Goal: Transaction & Acquisition: Purchase product/service

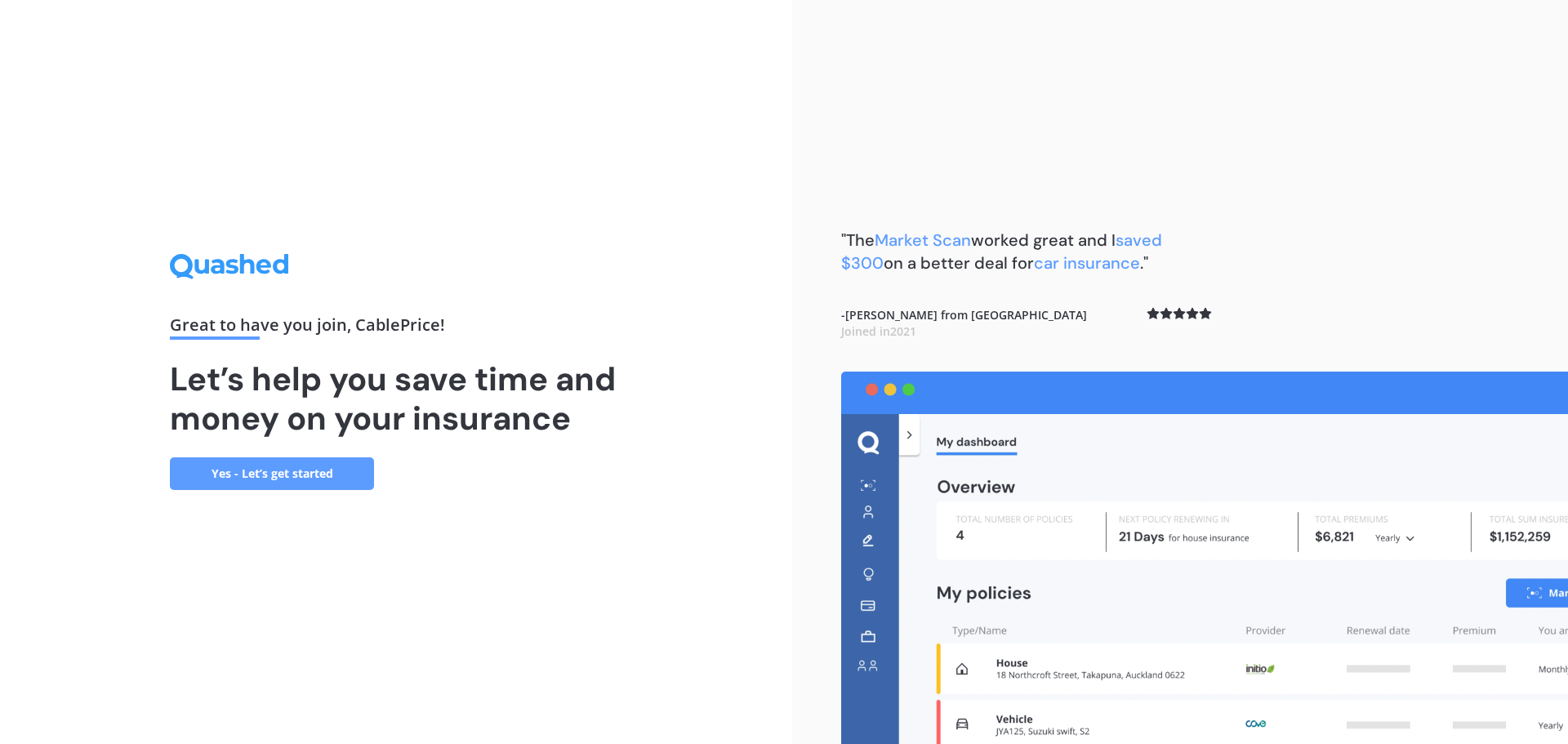
click at [267, 474] on link "Yes - Let’s get started" at bounding box center [272, 474] width 205 height 33
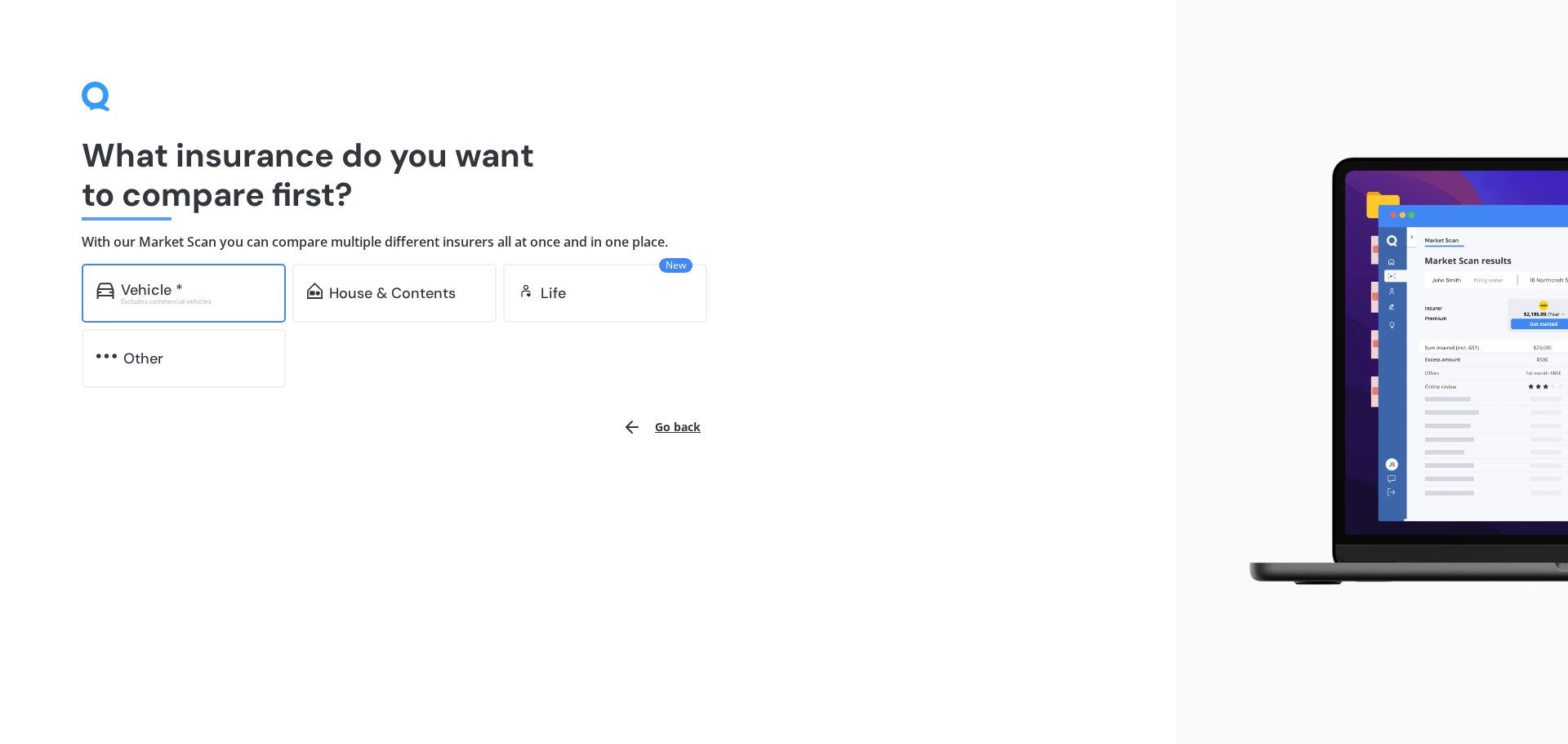
click at [230, 296] on div "Vehicle *" at bounding box center [196, 289] width 150 height 17
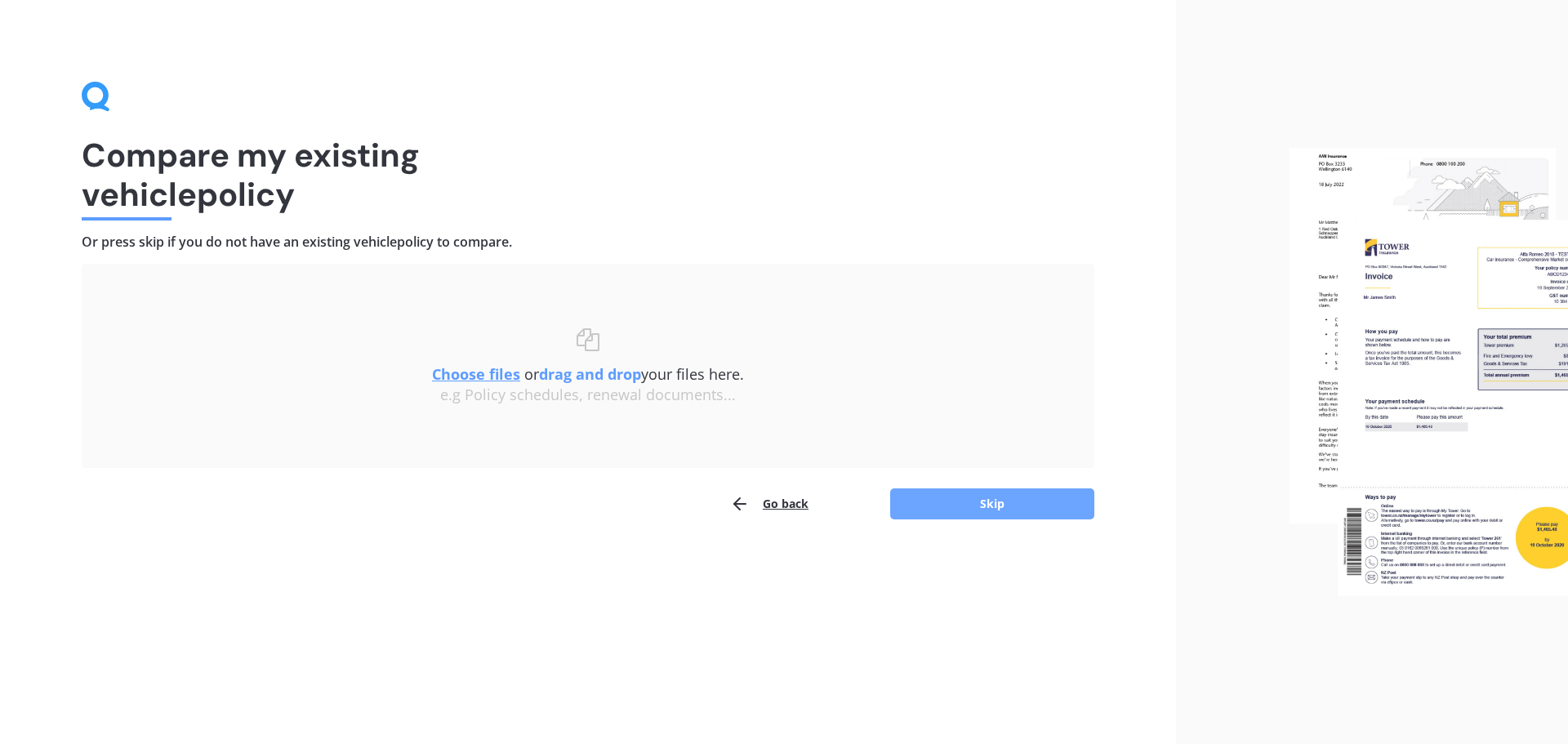
click at [1007, 506] on button "Skip" at bounding box center [992, 504] width 205 height 31
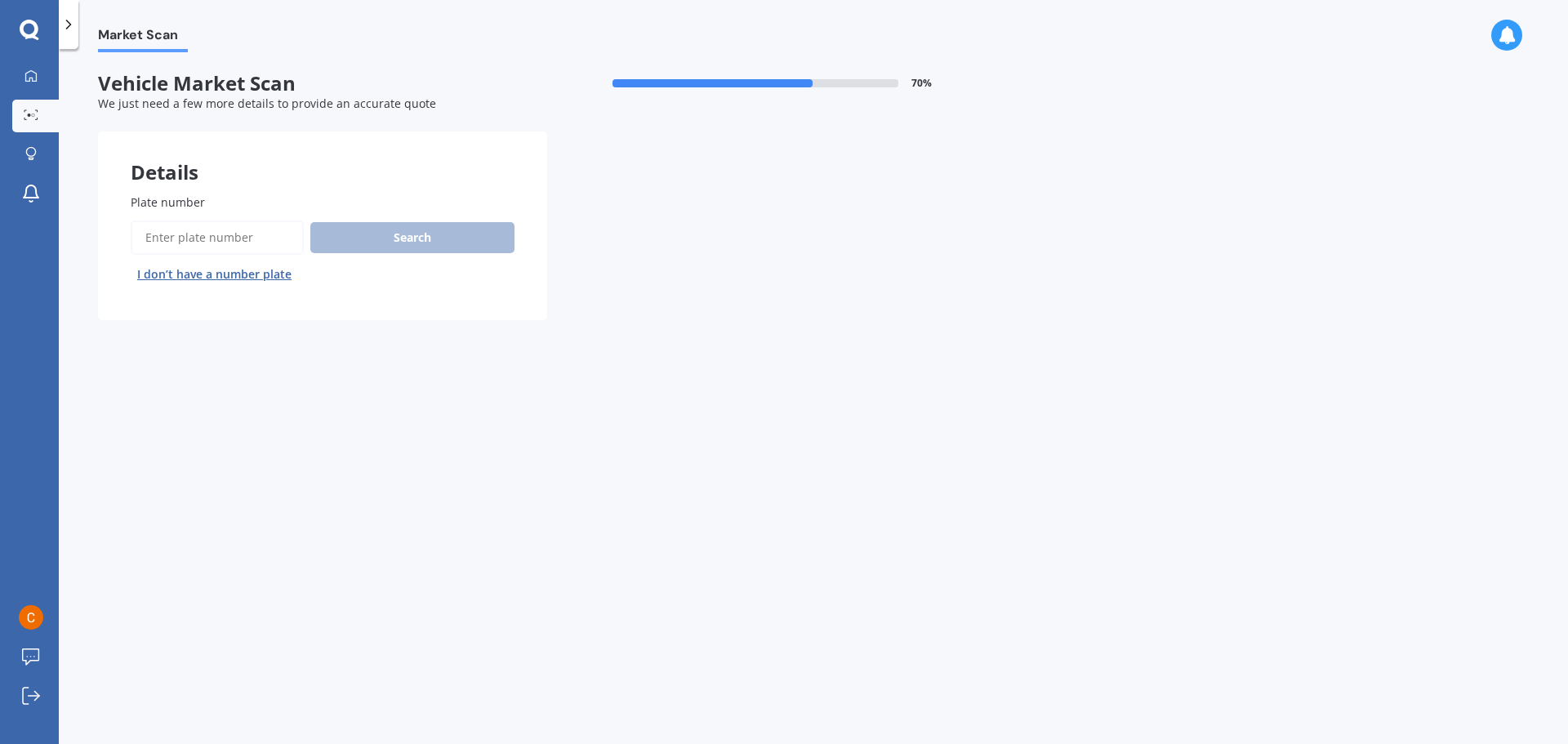
click at [218, 241] on input "Plate number" at bounding box center [217, 237] width 173 height 34
type input "pmm551"
click at [404, 241] on button "Search" at bounding box center [413, 238] width 205 height 31
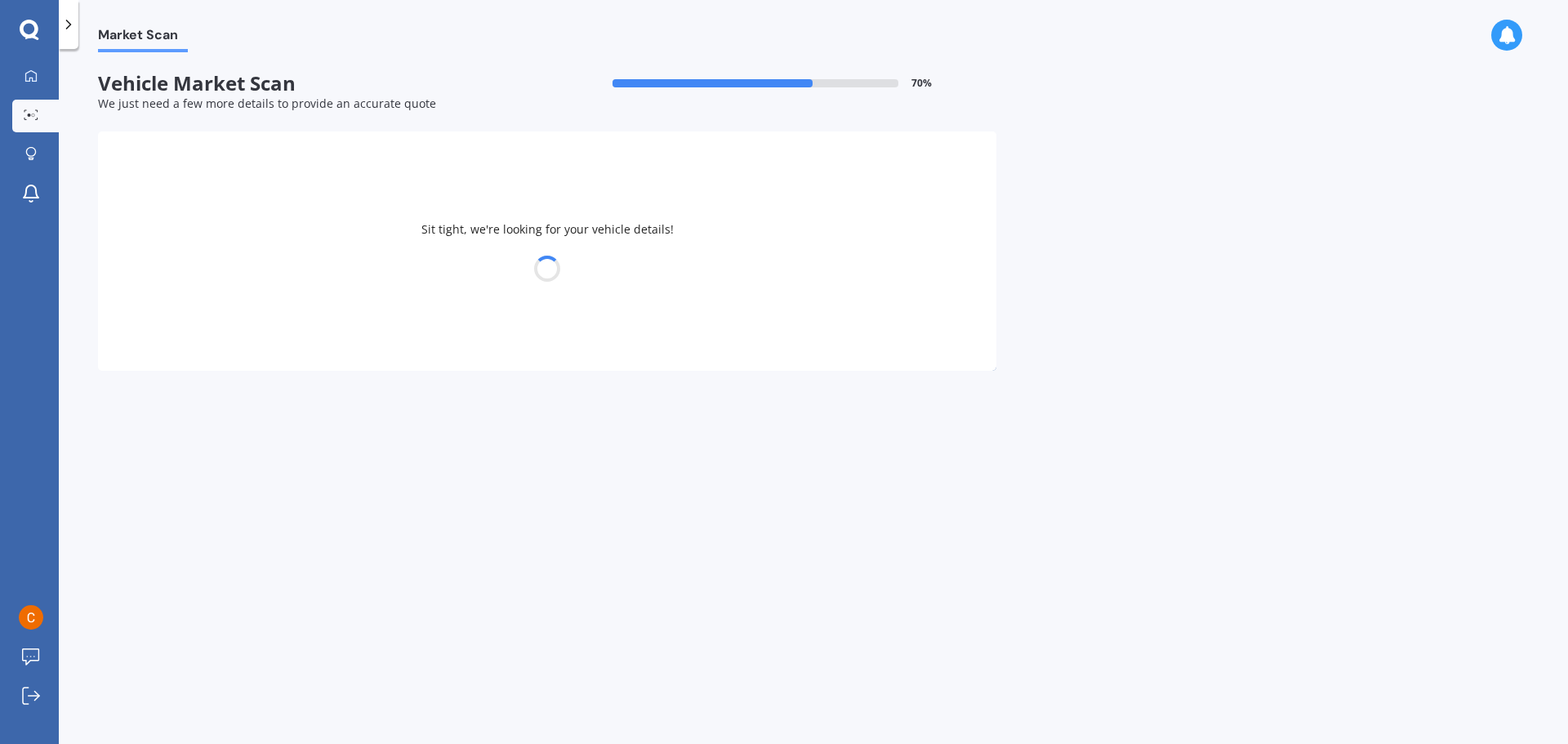
select select "TESLA"
select select "Y"
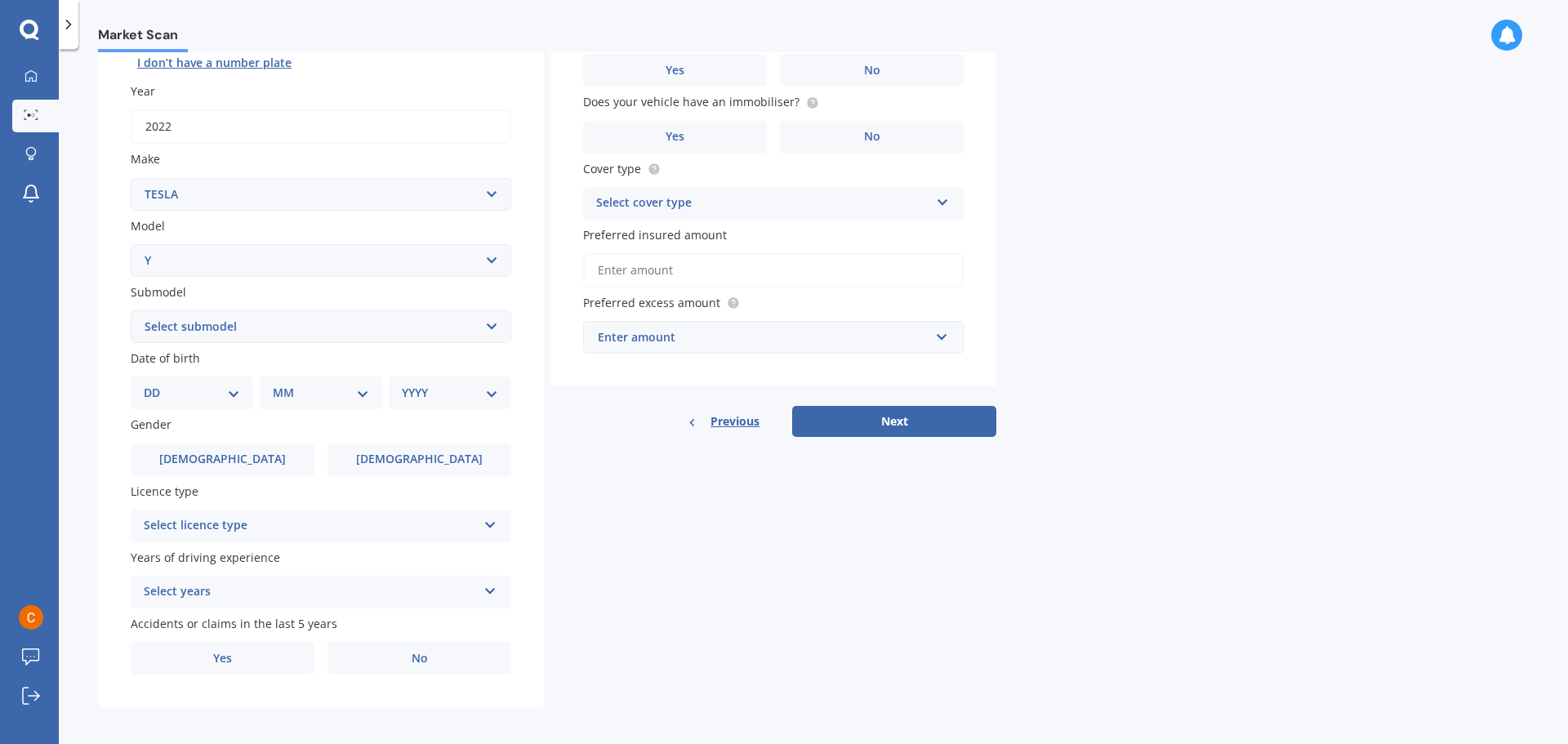
scroll to position [217, 0]
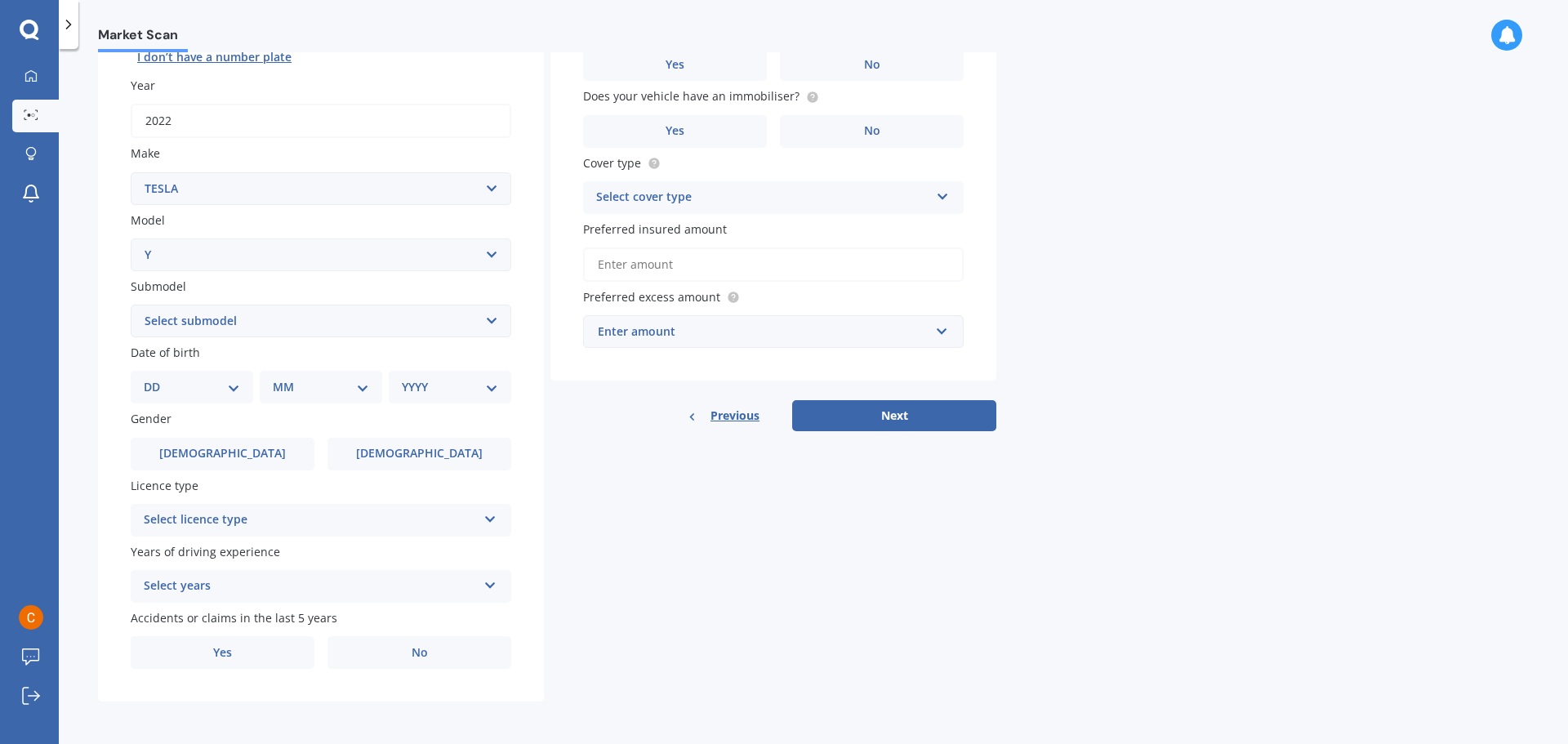
click at [312, 324] on select "Select submodel EV" at bounding box center [320, 321] width 381 height 33
select select "EV"
click at [131, 305] on select "Select submodel EV" at bounding box center [320, 321] width 381 height 33
click at [215, 387] on select "DD 01 02 03 04 05 06 07 08 09 10 11 12 13 14 15 16 17 18 19 20 21 22 23 24 25 2…" at bounding box center [192, 387] width 96 height 18
click at [206, 392] on select "DD 01 02 03 04 05 06 07 08 09 10 11 12 13 14 15 16 17 18 19 20 21 22 23 24 25 2…" at bounding box center [192, 387] width 96 height 18
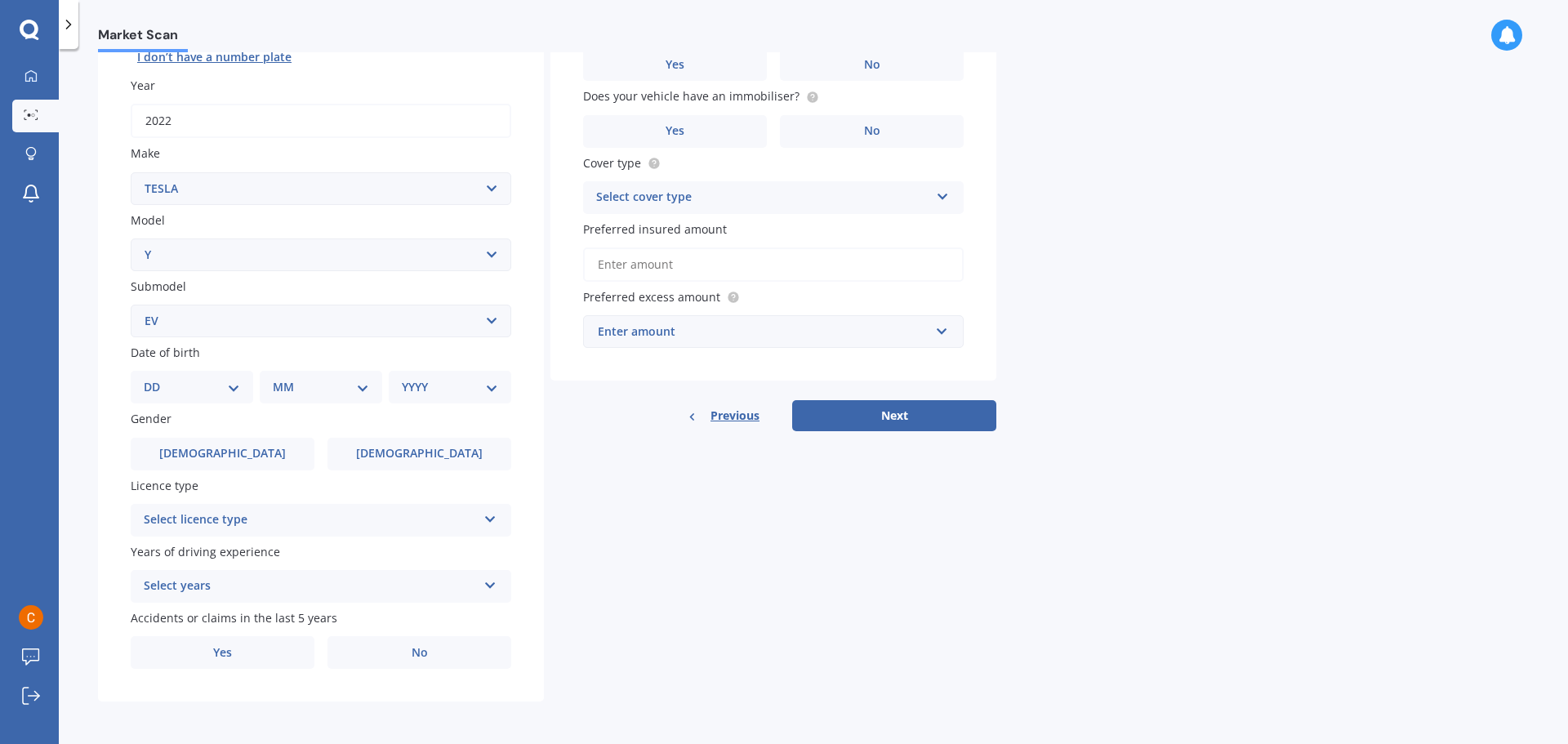
select select "02"
click at [157, 378] on select "DD 01 02 03 04 05 06 07 08 09 10 11 12 13 14 15 16 17 18 19 20 21 22 23 24 25 2…" at bounding box center [192, 387] width 96 height 18
click at [327, 390] on select "MM 01 02 03 04 05 06 07 08 09 10 11 12" at bounding box center [324, 387] width 90 height 18
select select "04"
click at [280, 378] on select "MM 01 02 03 04 05 06 07 08 09 10 11 12" at bounding box center [324, 387] width 90 height 18
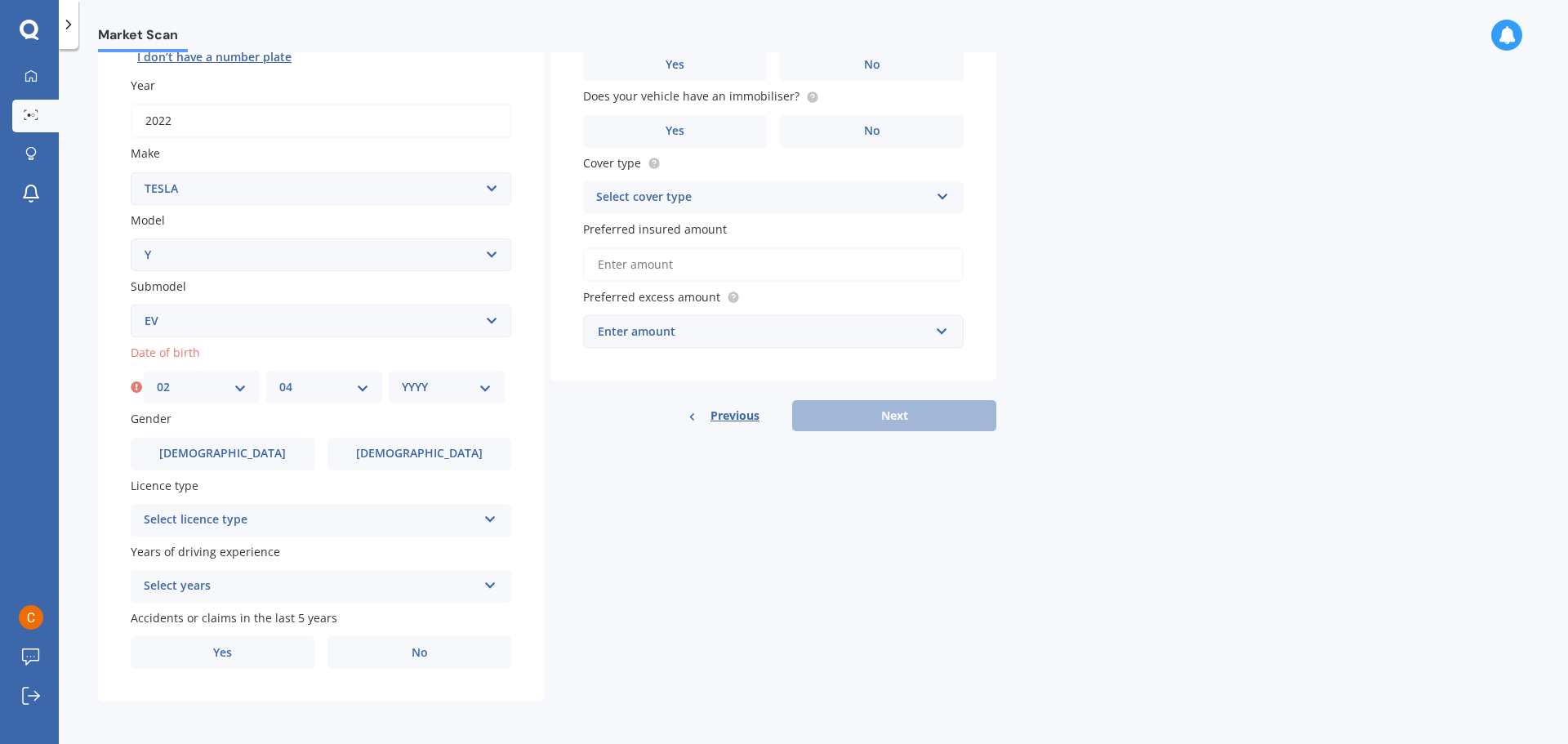
click at [436, 392] on select "YYYY 2025 2024 2023 2022 2021 2020 2019 2018 2017 2016 2015 2014 2013 2012 2011…" at bounding box center [447, 387] width 90 height 18
select select "1980"
click at [402, 378] on select "YYYY 2025 2024 2023 2022 2021 2020 2019 2018 2017 2016 2015 2014 2013 2012 2011…" at bounding box center [447, 387] width 90 height 18
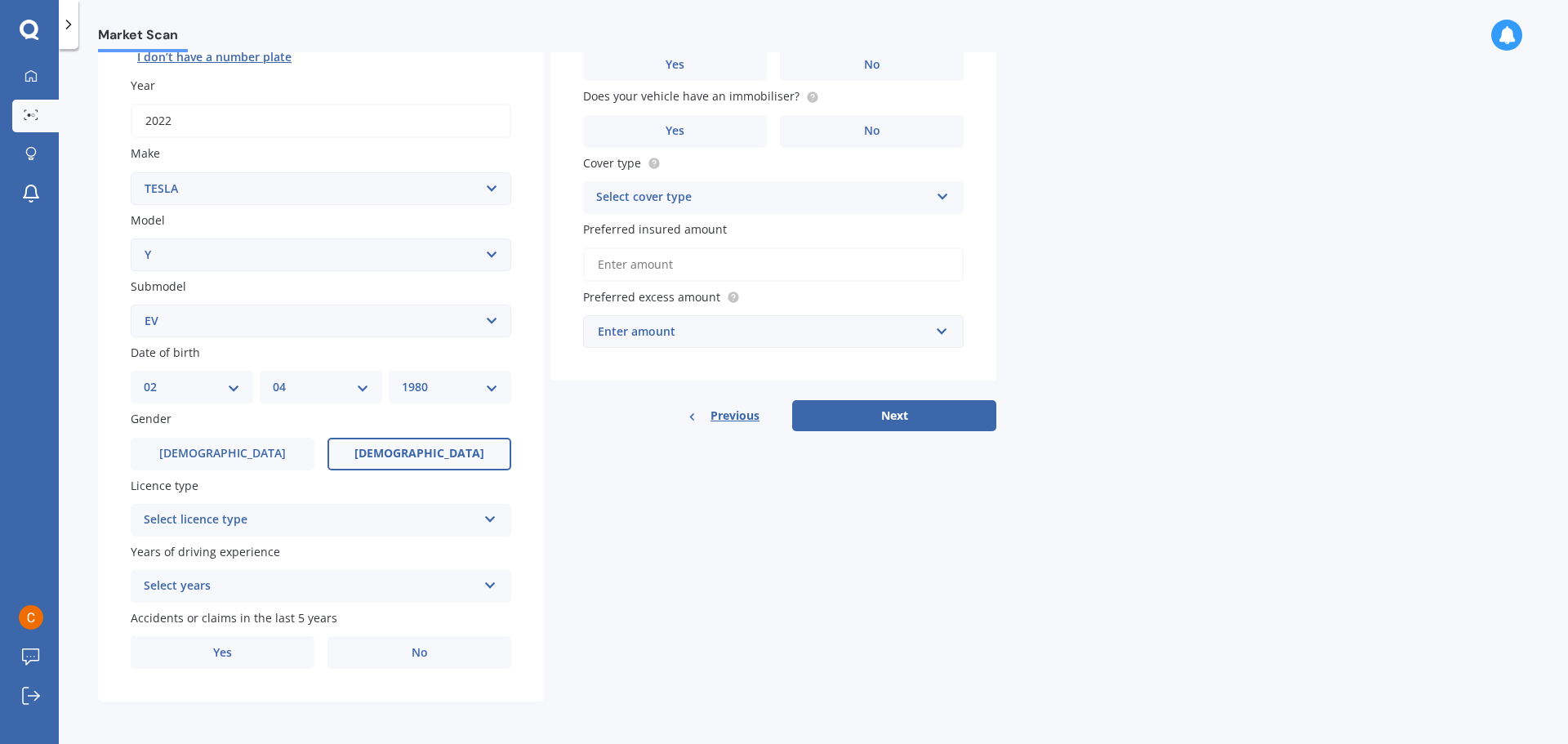
click at [373, 462] on label "[DEMOGRAPHIC_DATA]" at bounding box center [419, 455] width 184 height 33
click at [0, 0] on input "[DEMOGRAPHIC_DATA]" at bounding box center [0, 0] width 0 height 0
click at [459, 521] on div "Select licence type" at bounding box center [311, 520] width 333 height 19
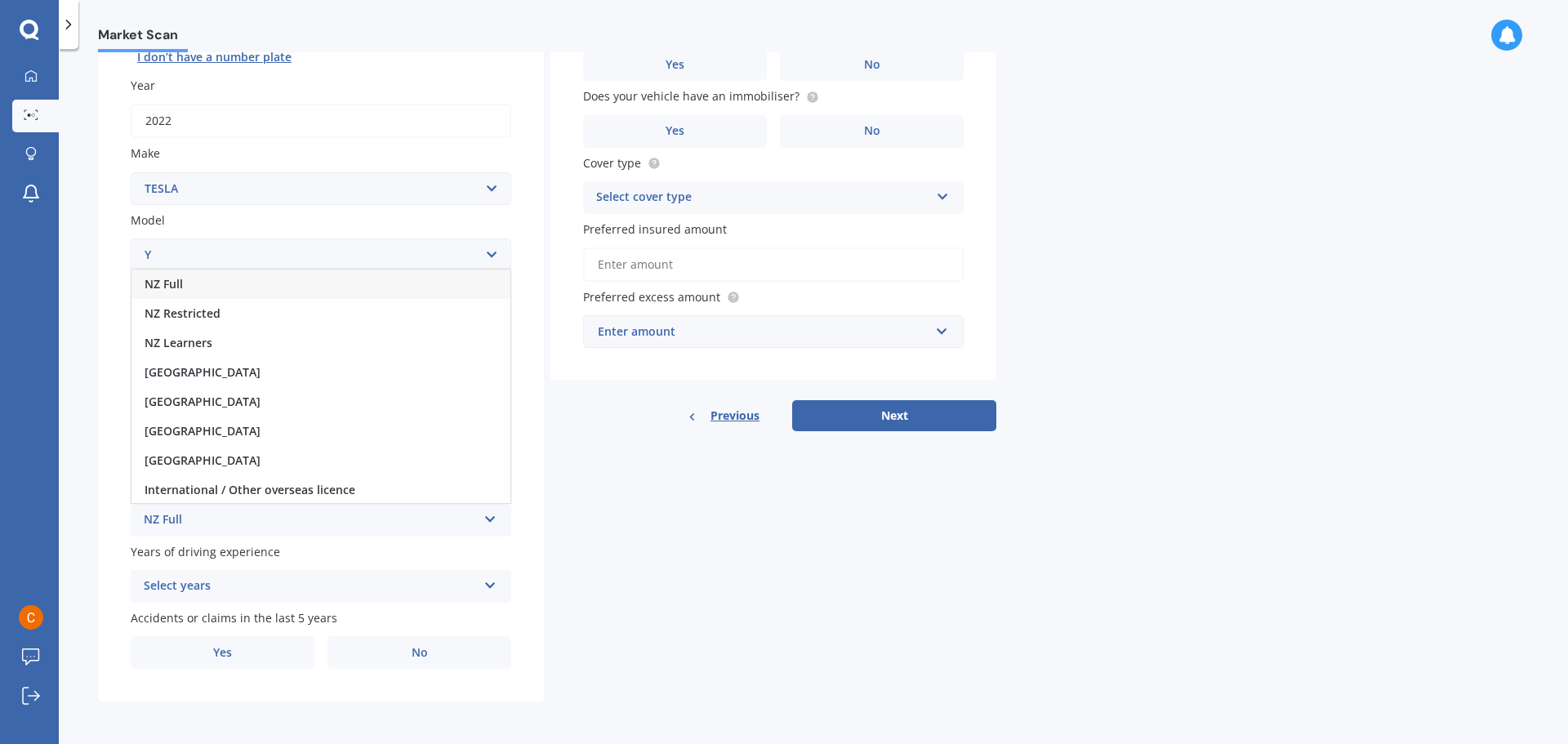
click at [261, 281] on div "NZ Full" at bounding box center [320, 284] width 379 height 29
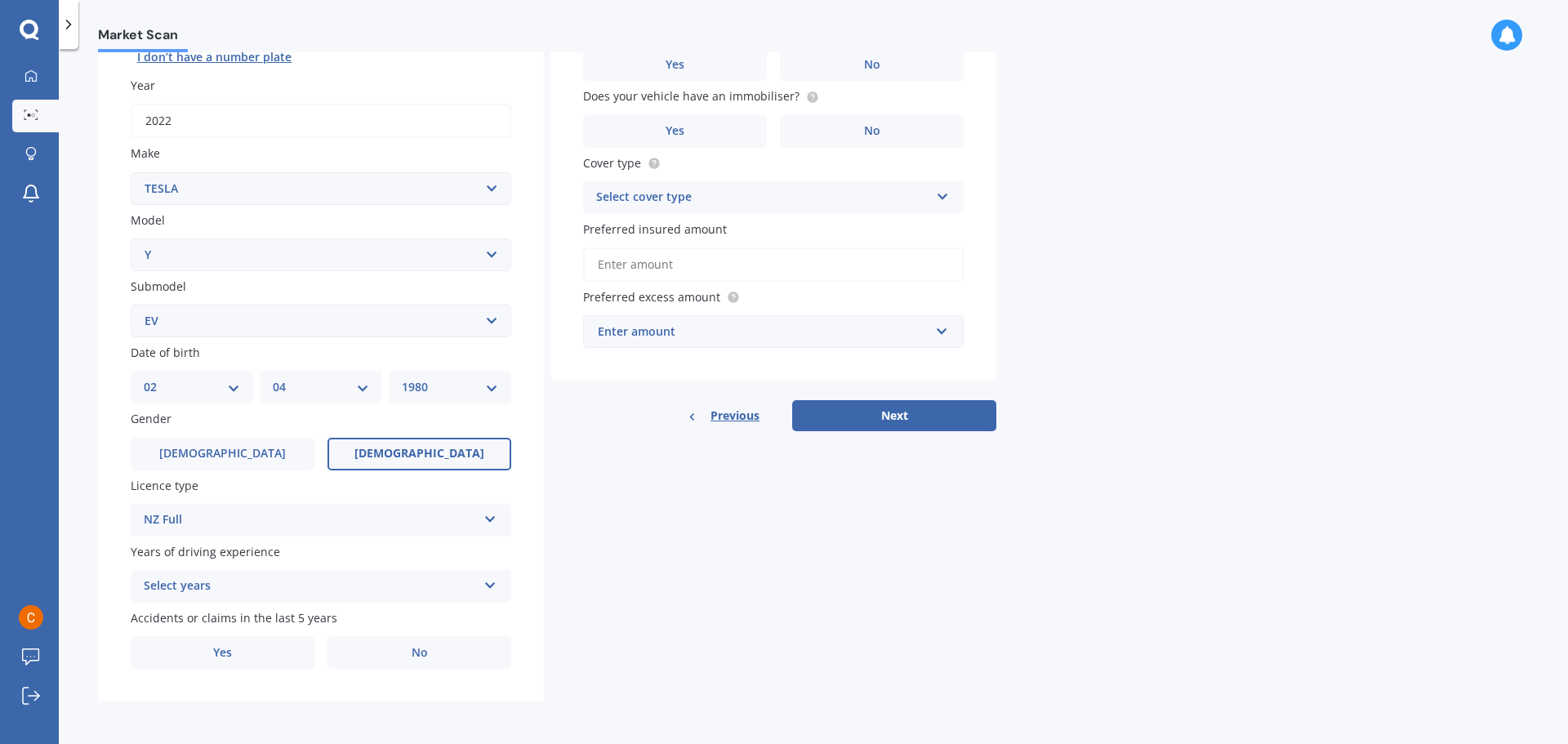
click at [663, 595] on div "Details Plate number Search I don’t have a number plate Year [DATE] Make Select…" at bounding box center [547, 308] width 899 height 788
click at [271, 586] on div "Select years" at bounding box center [311, 586] width 333 height 19
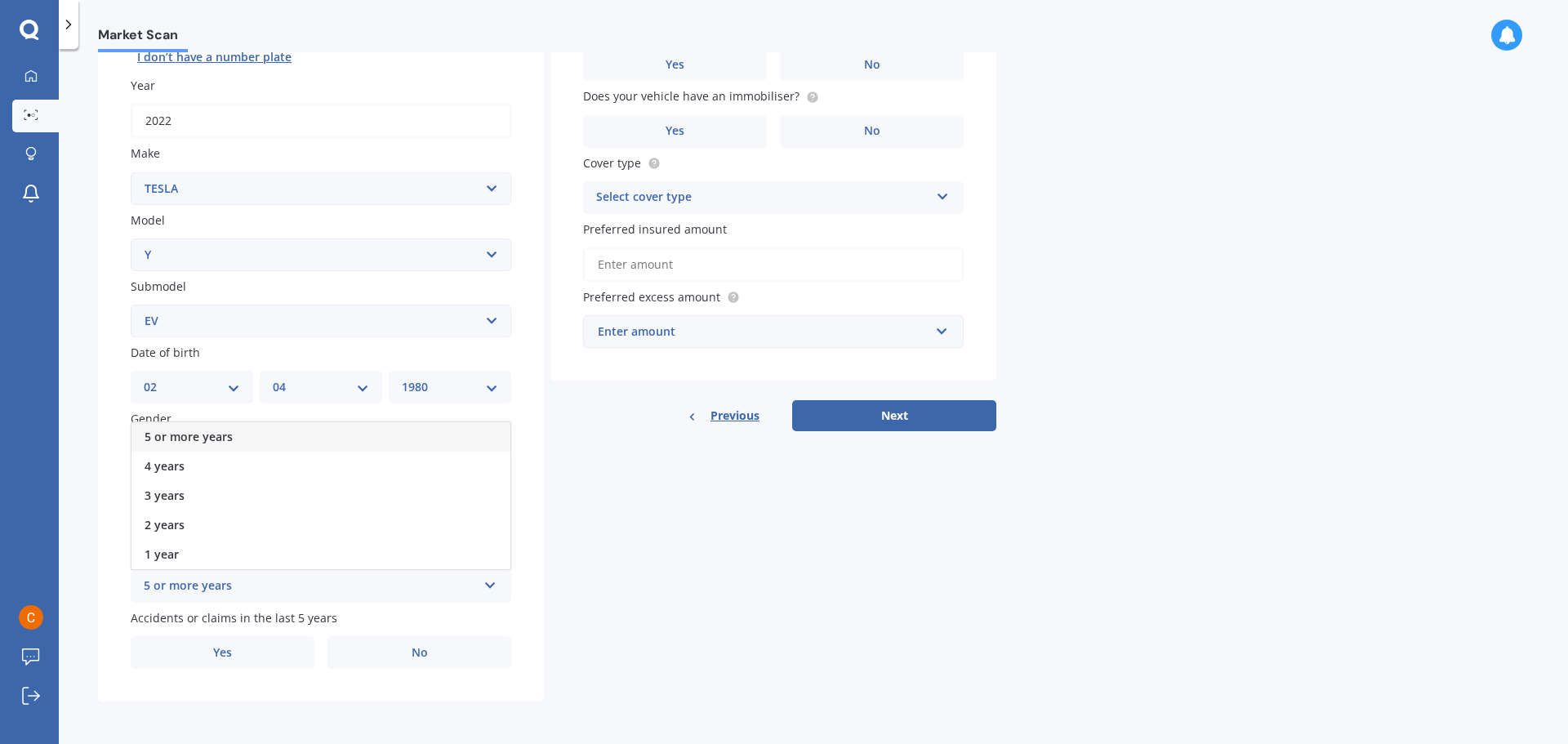
click at [231, 433] on span "5 or more years" at bounding box center [188, 436] width 89 height 16
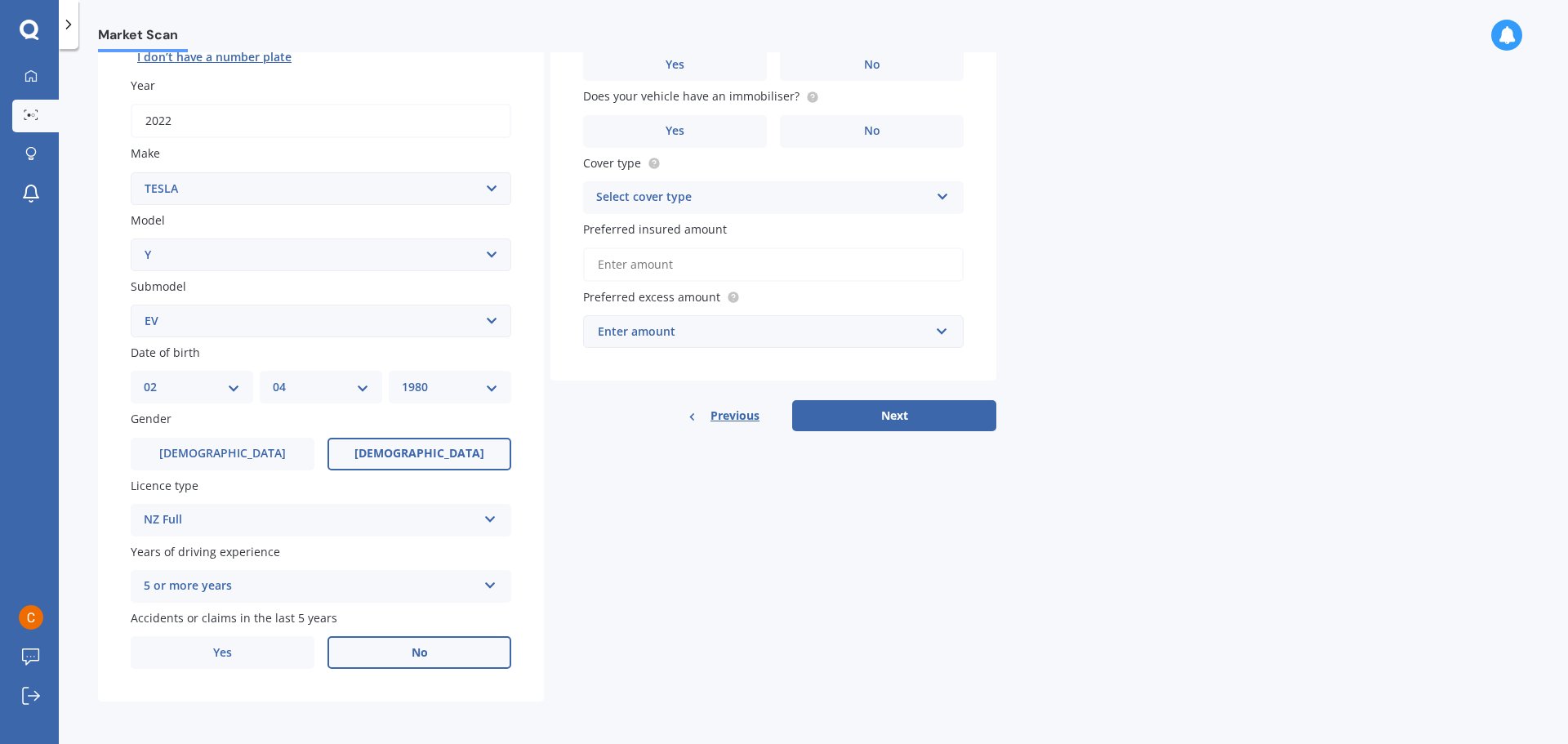
click at [382, 653] on label "No" at bounding box center [419, 652] width 184 height 33
click at [0, 0] on input "No" at bounding box center [0, 0] width 0 height 0
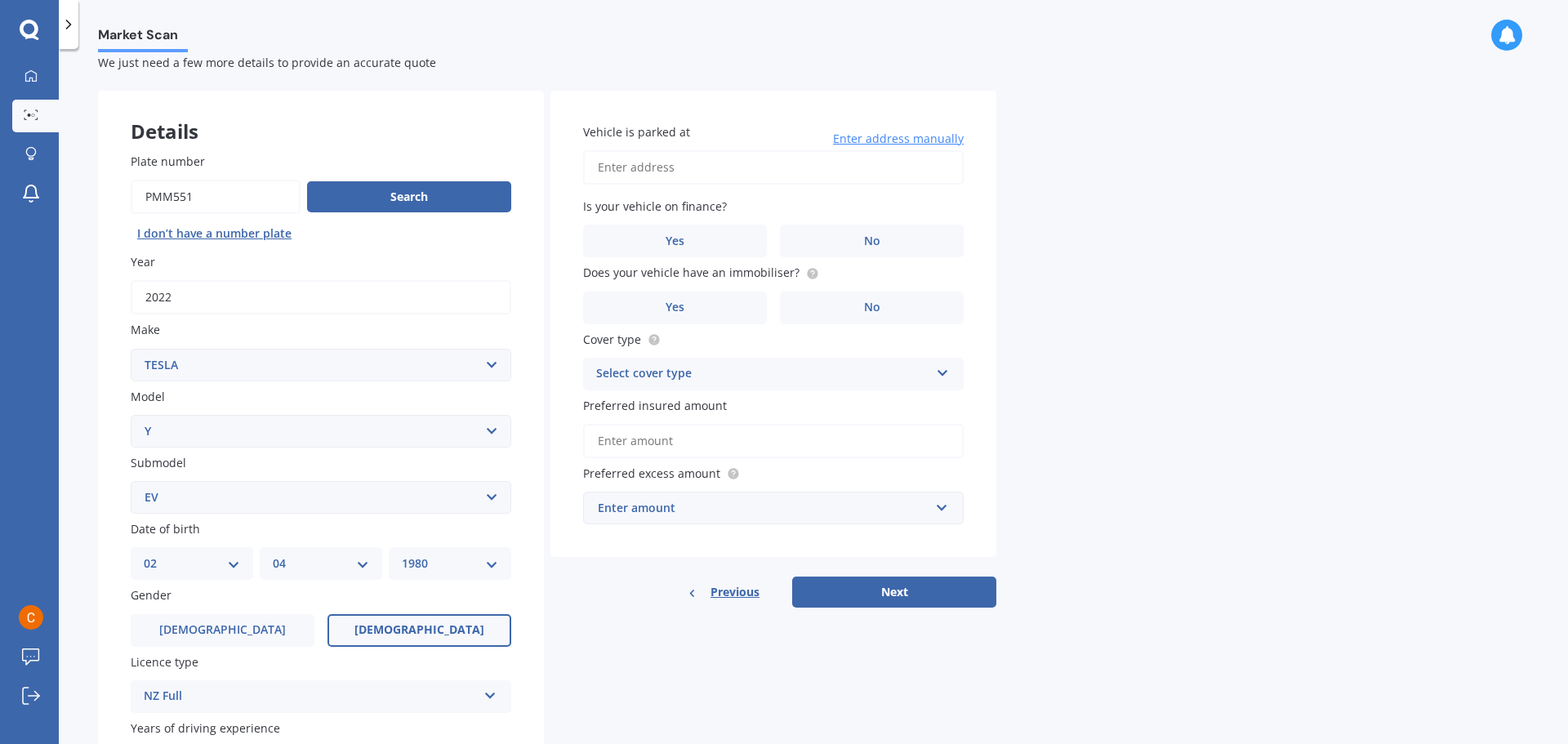
scroll to position [0, 0]
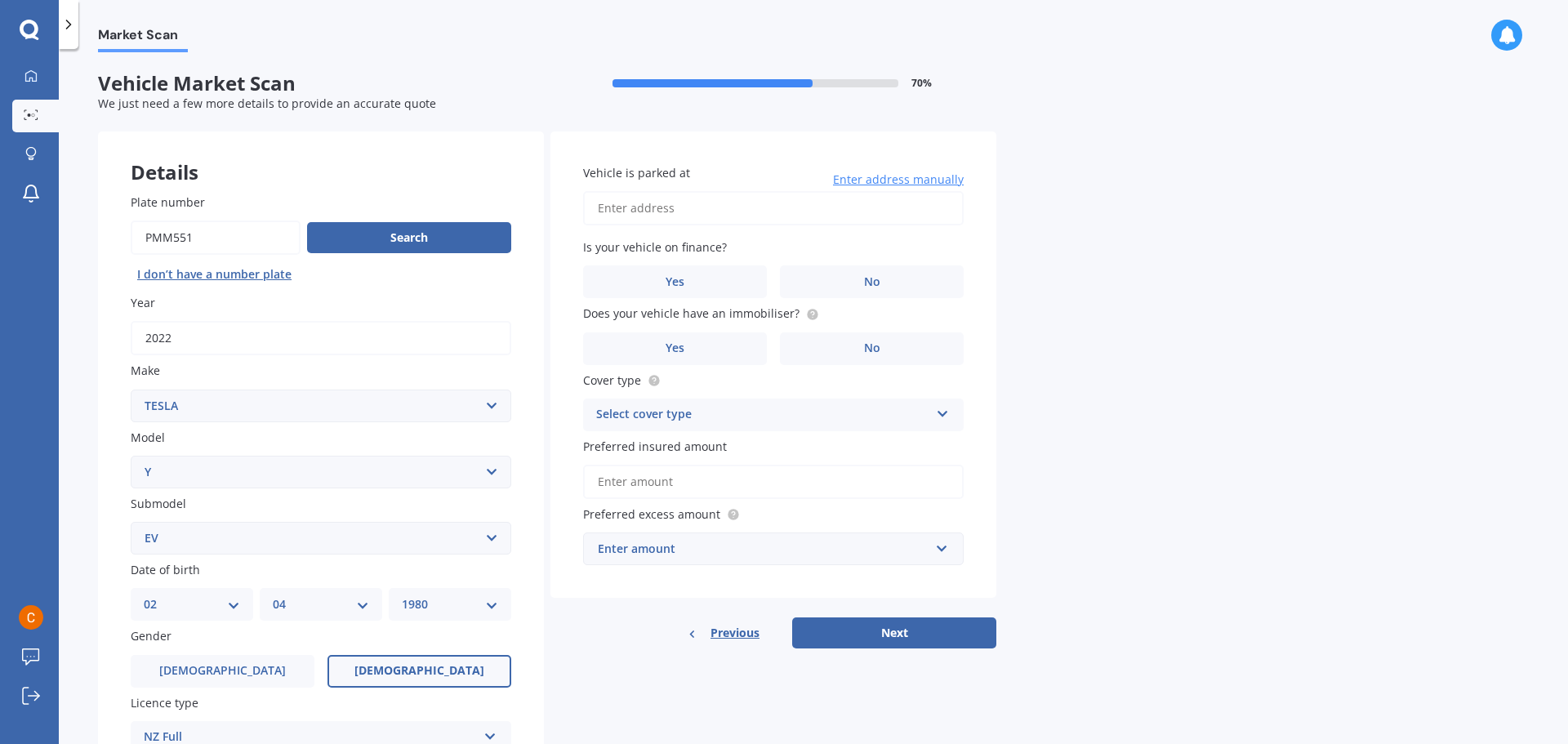
drag, startPoint x: 693, startPoint y: 210, endPoint x: 682, endPoint y: 207, distance: 11.4
click at [693, 210] on input "Vehicle is parked at" at bounding box center [773, 207] width 381 height 34
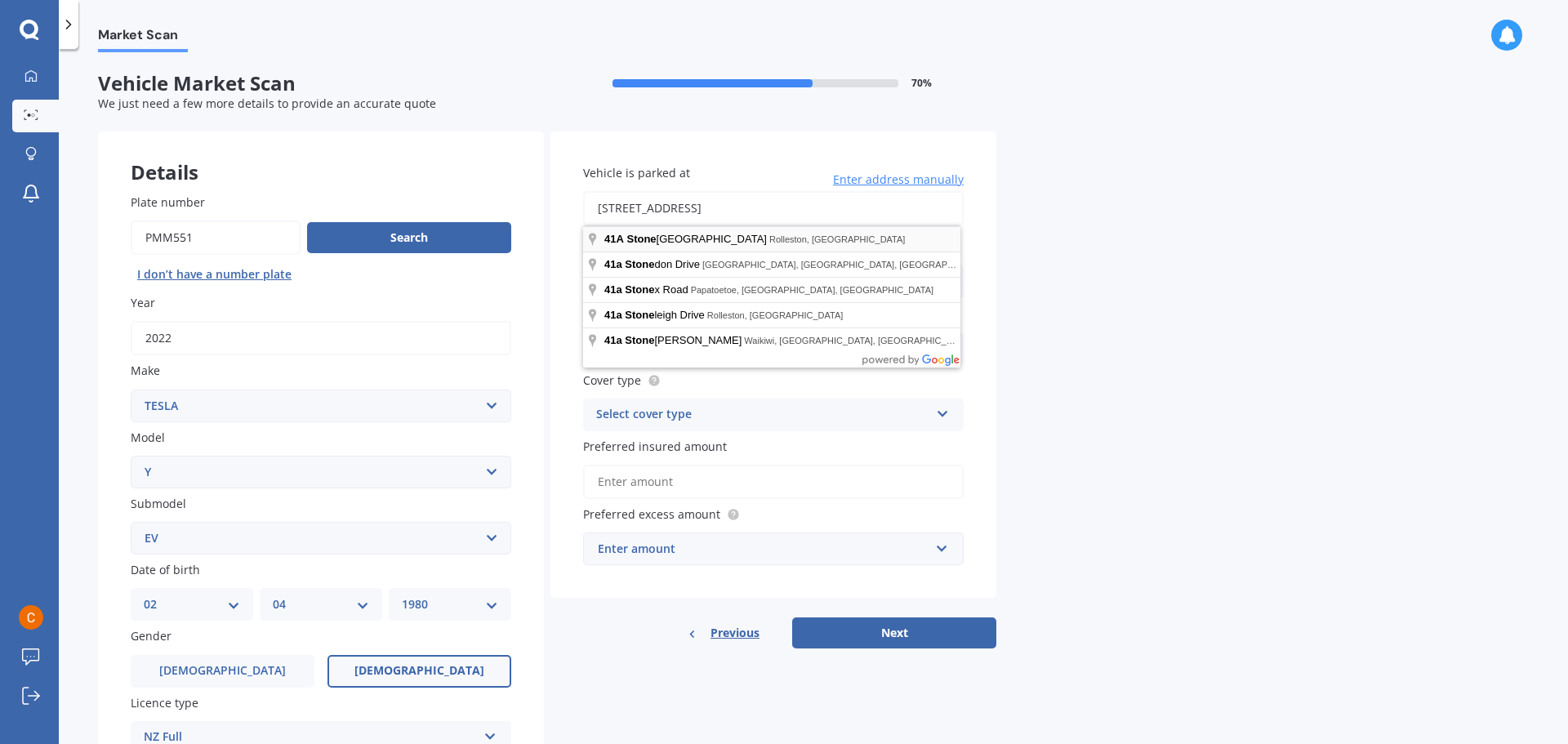
type input "[STREET_ADDRESS]"
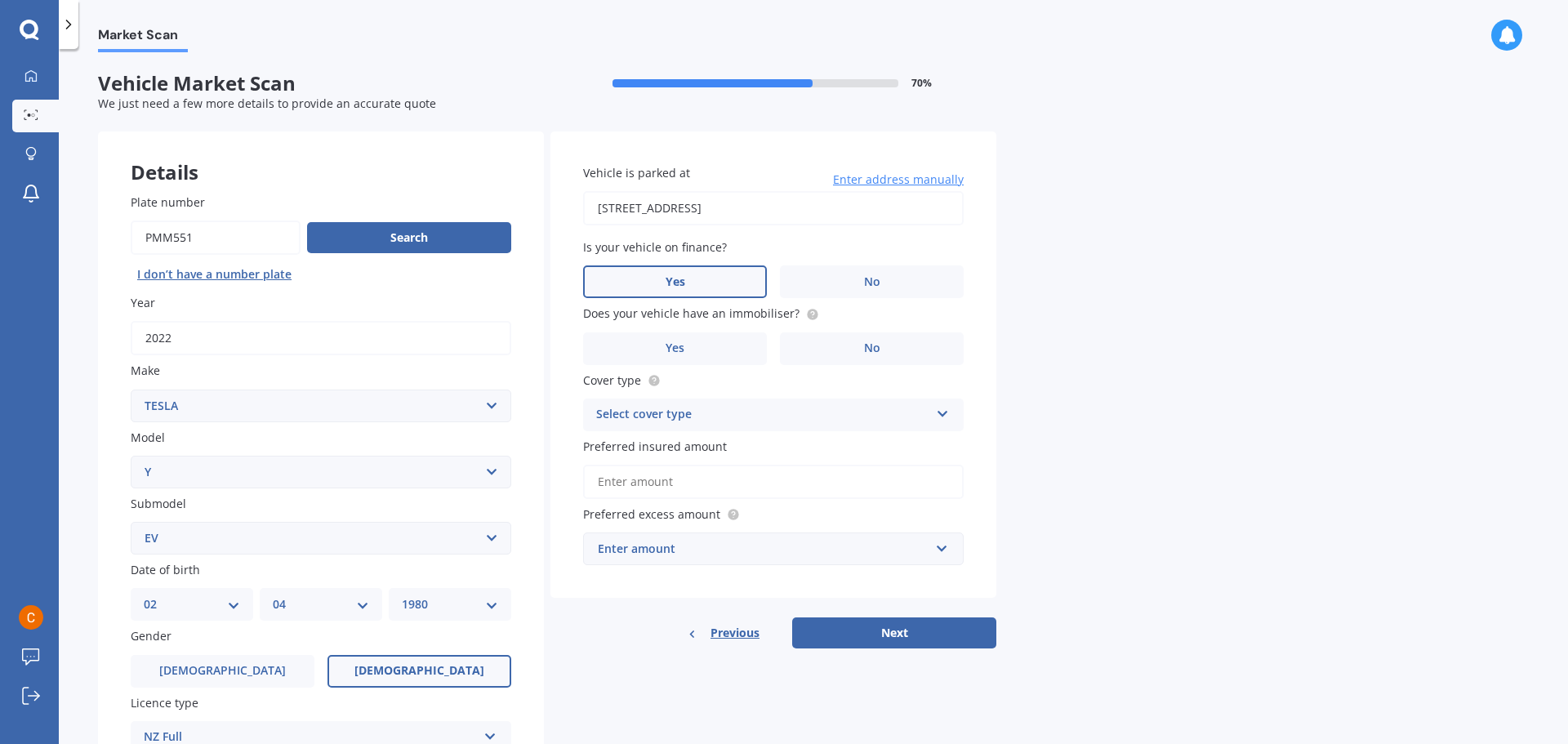
click at [681, 283] on span "Yes" at bounding box center [676, 282] width 19 height 14
click at [0, 0] on input "Yes" at bounding box center [0, 0] width 0 height 0
click at [692, 350] on label "Yes" at bounding box center [675, 349] width 184 height 33
click at [0, 0] on input "Yes" at bounding box center [0, 0] width 0 height 0
click at [733, 423] on div "Select cover type" at bounding box center [763, 415] width 333 height 19
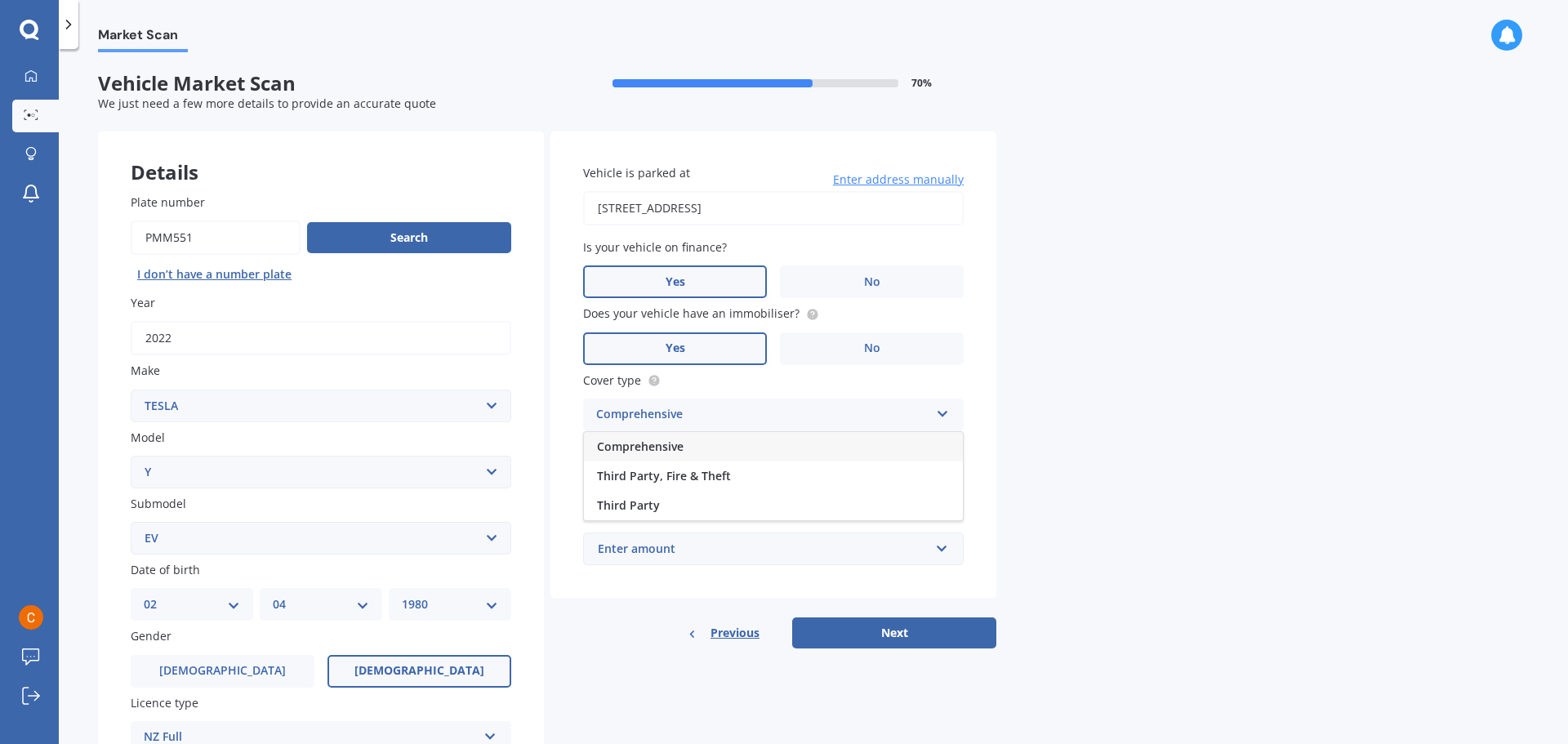
click at [691, 446] on div "Comprehensive" at bounding box center [773, 447] width 379 height 29
click at [746, 484] on input "Preferred insured amount" at bounding box center [773, 481] width 381 height 34
click at [721, 557] on div "Enter amount" at bounding box center [764, 548] width 332 height 18
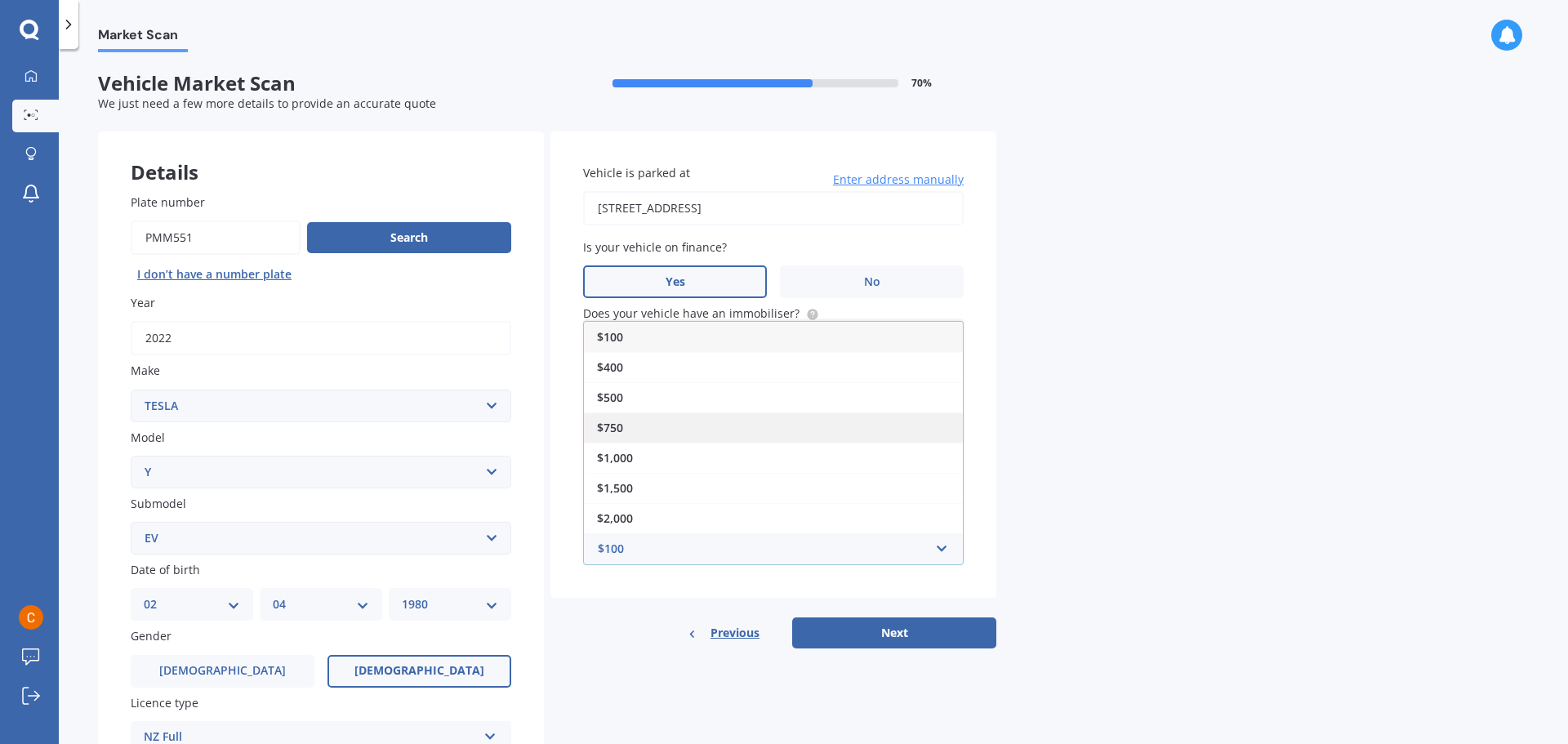
click at [675, 437] on div "$750" at bounding box center [773, 428] width 379 height 30
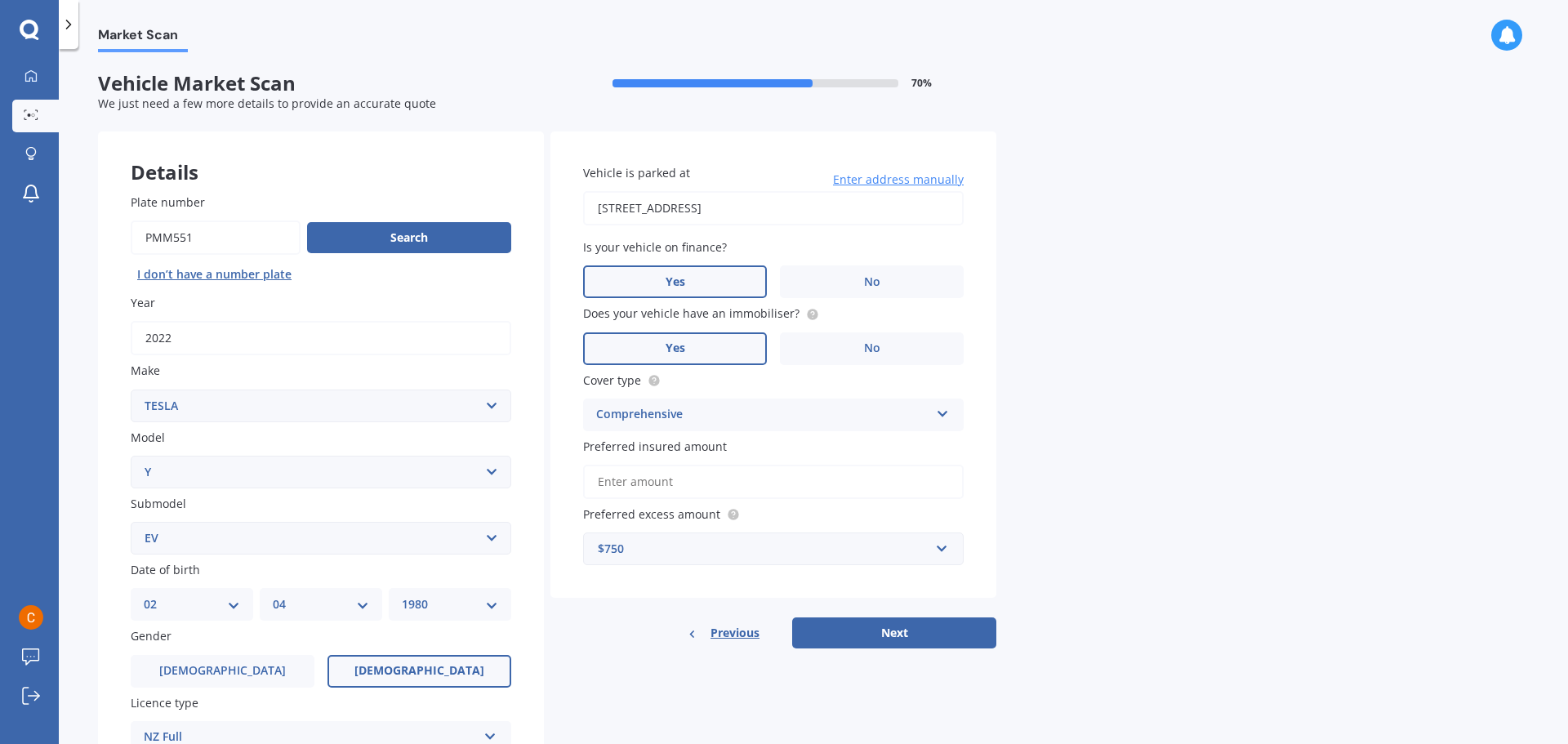
click at [1121, 552] on div "Market Scan Vehicle Market Scan 70 % We just need a few more details to provide…" at bounding box center [813, 400] width 1510 height 695
click at [894, 635] on button "Next" at bounding box center [895, 633] width 205 height 31
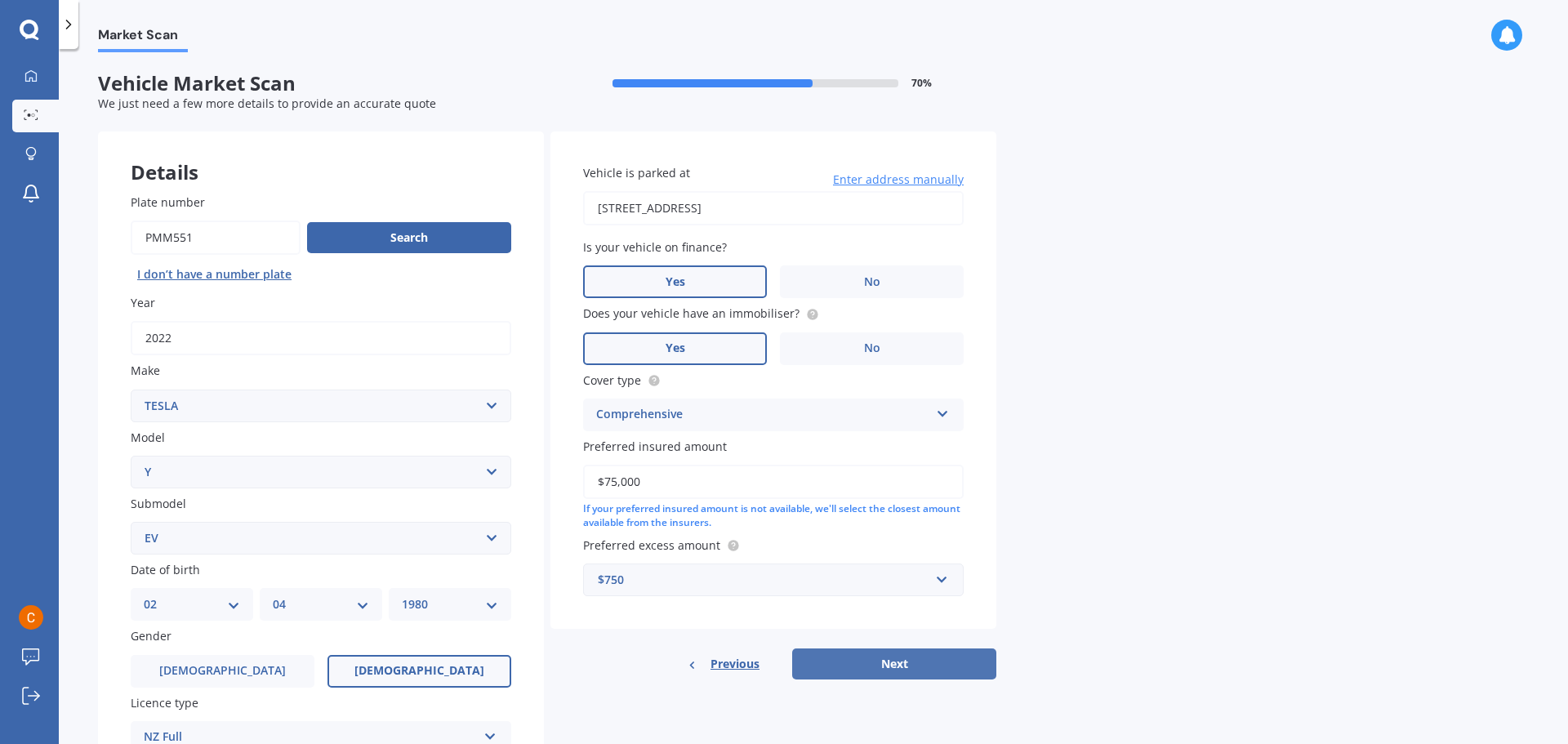
type input "$75,000"
click at [877, 666] on button "Next" at bounding box center [895, 664] width 205 height 31
select select "02"
select select "04"
select select "1980"
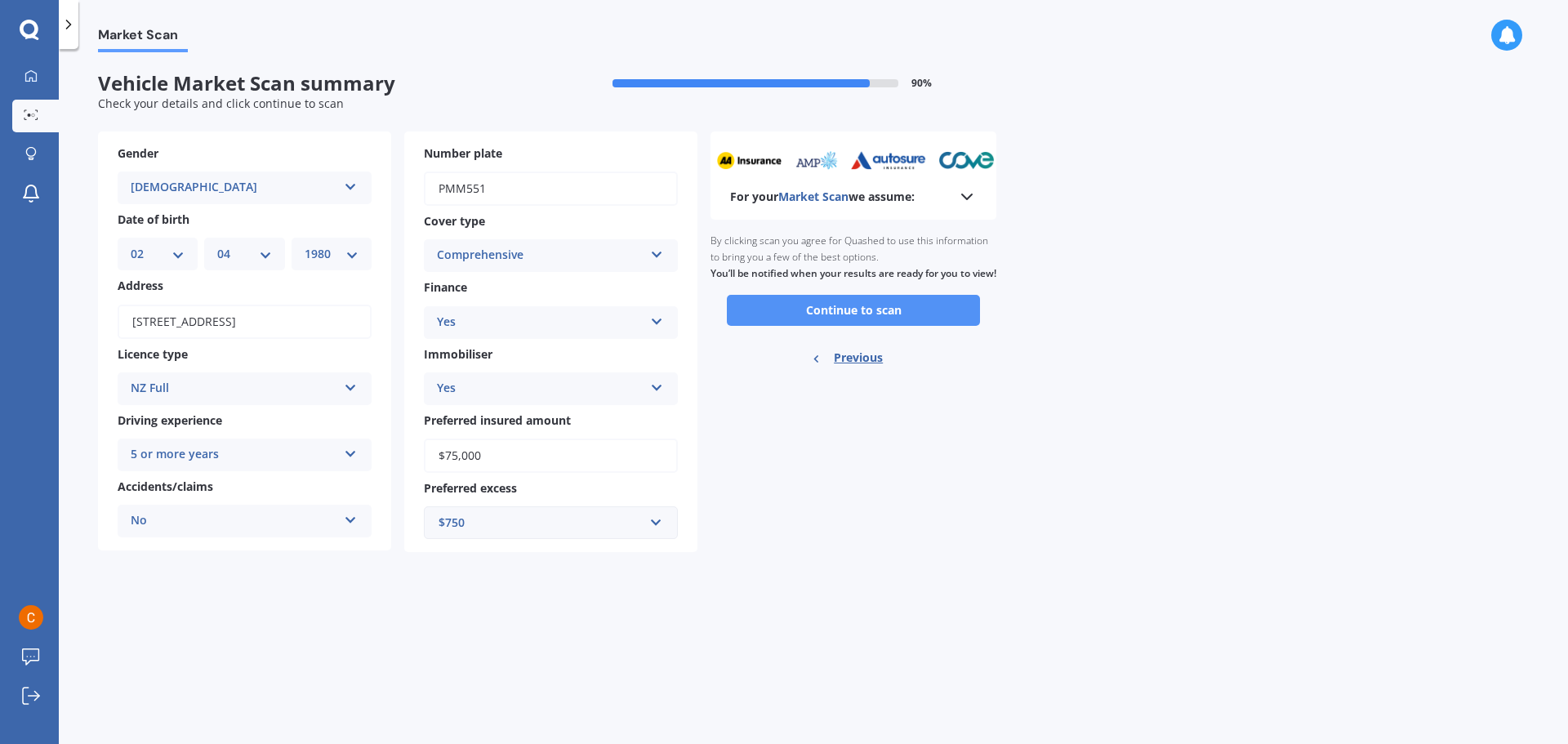
click at [850, 326] on button "Continue to scan" at bounding box center [854, 311] width 253 height 31
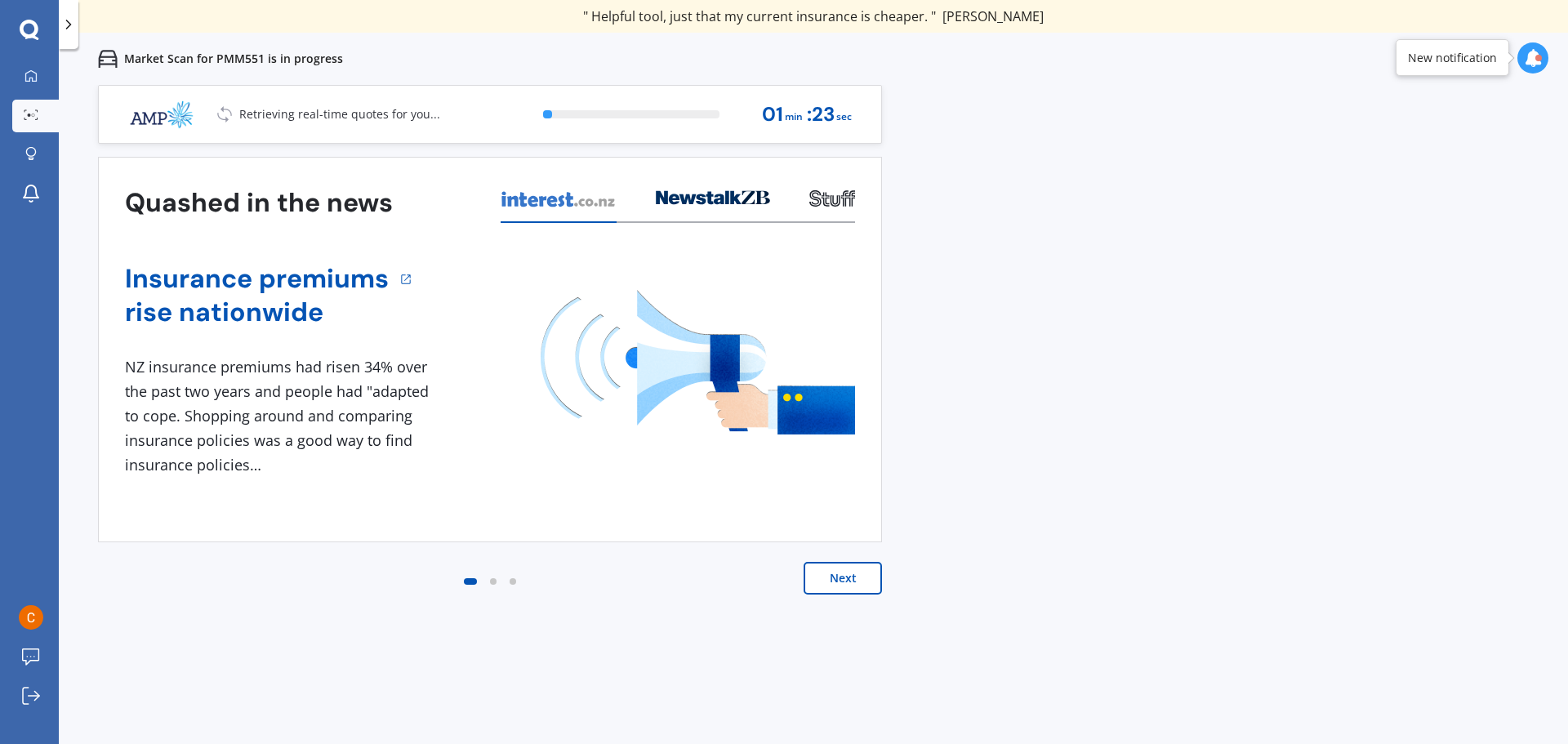
click at [848, 581] on button "Next" at bounding box center [842, 578] width 79 height 33
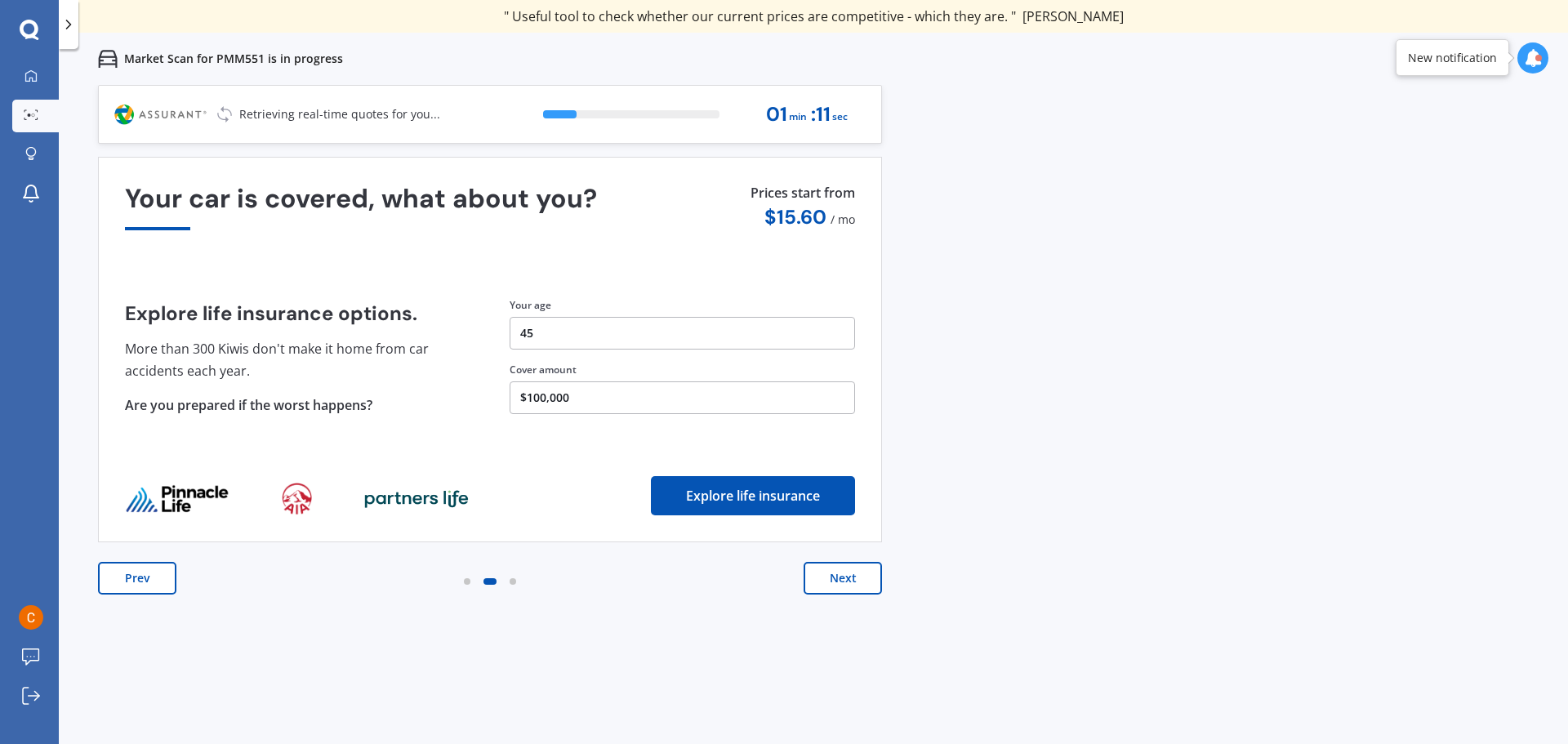
click at [855, 587] on button "Next" at bounding box center [842, 578] width 79 height 33
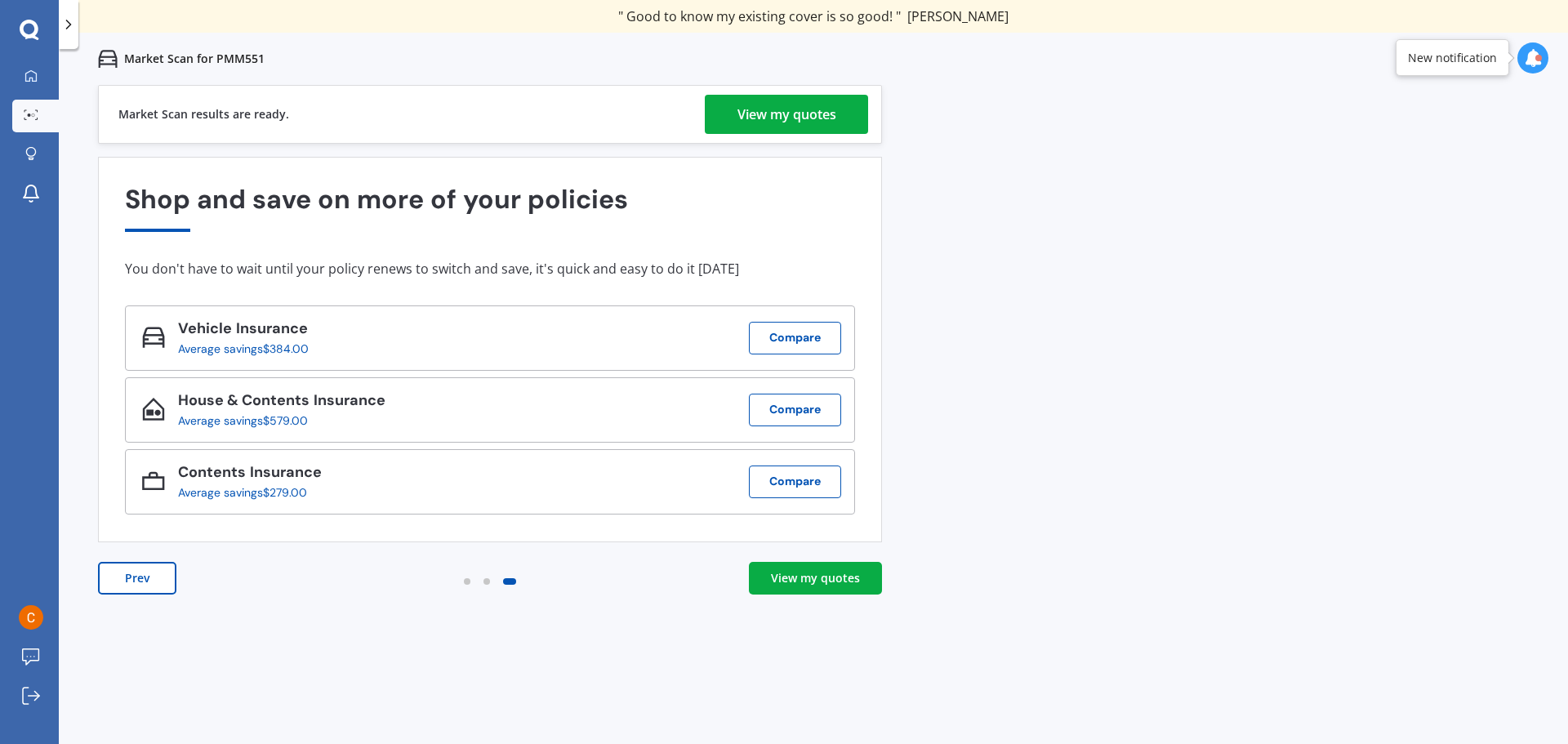
click at [832, 582] on div "View my quotes" at bounding box center [815, 577] width 89 height 17
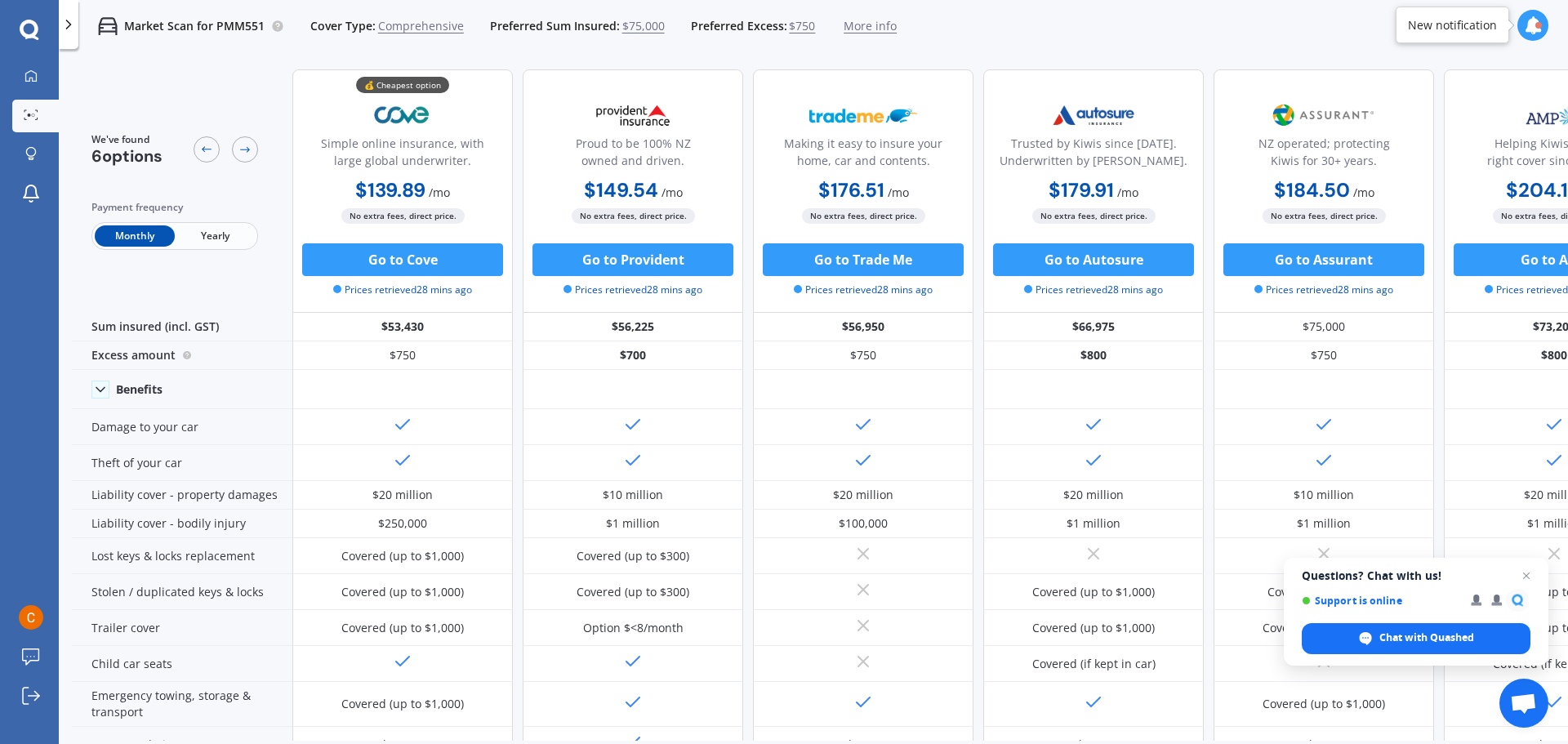
click at [209, 241] on span "Yearly" at bounding box center [215, 237] width 80 height 21
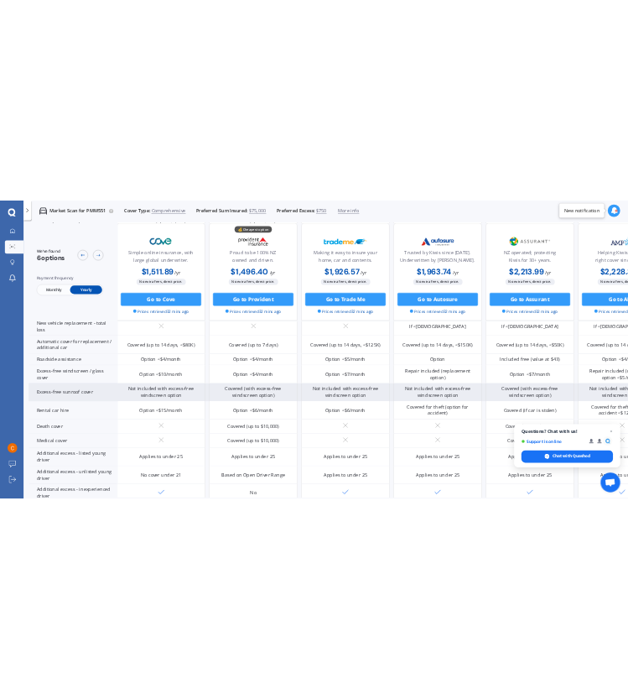
scroll to position [444, 0]
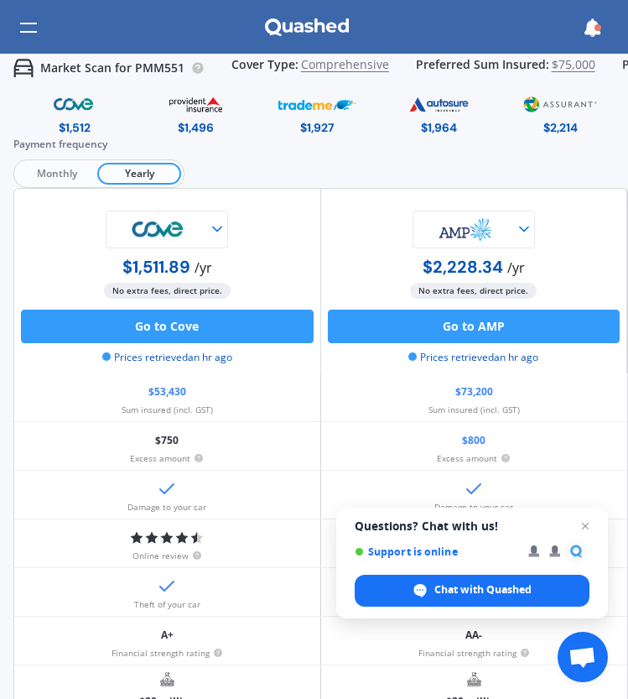
click at [216, 230] on polyline at bounding box center [217, 229] width 8 height 4
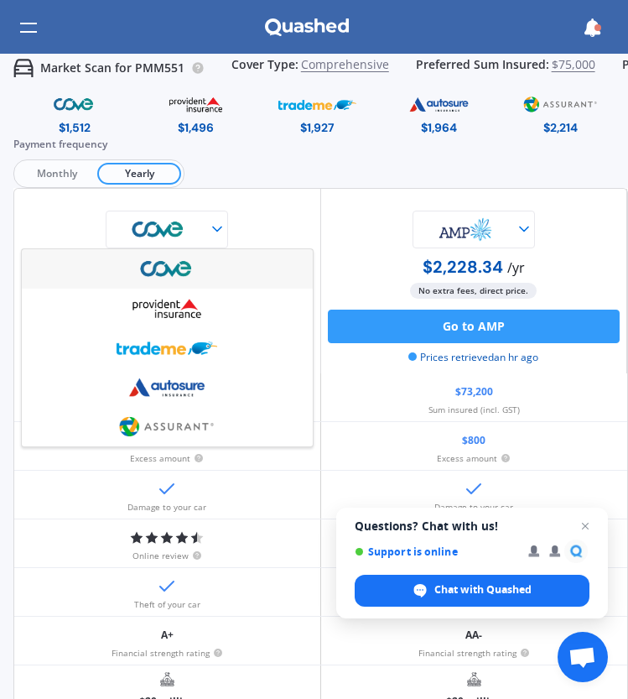
click at [216, 230] on icon at bounding box center [217, 229] width 17 height 17
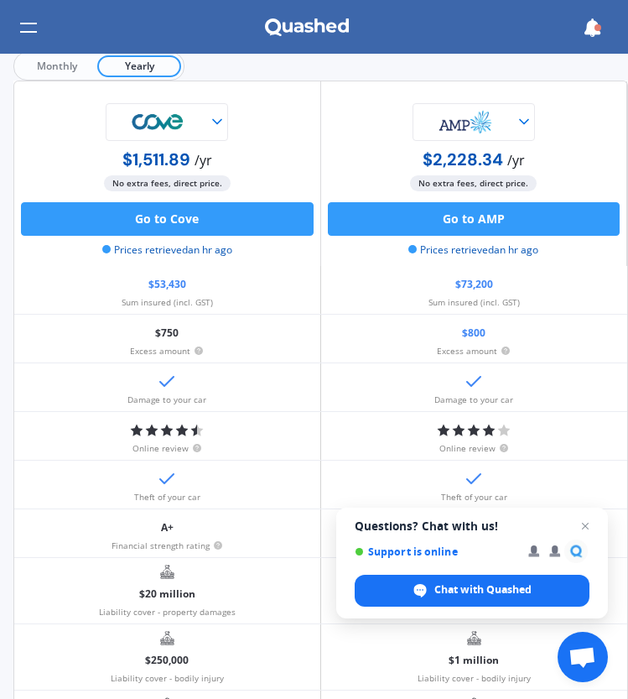
scroll to position [0, 0]
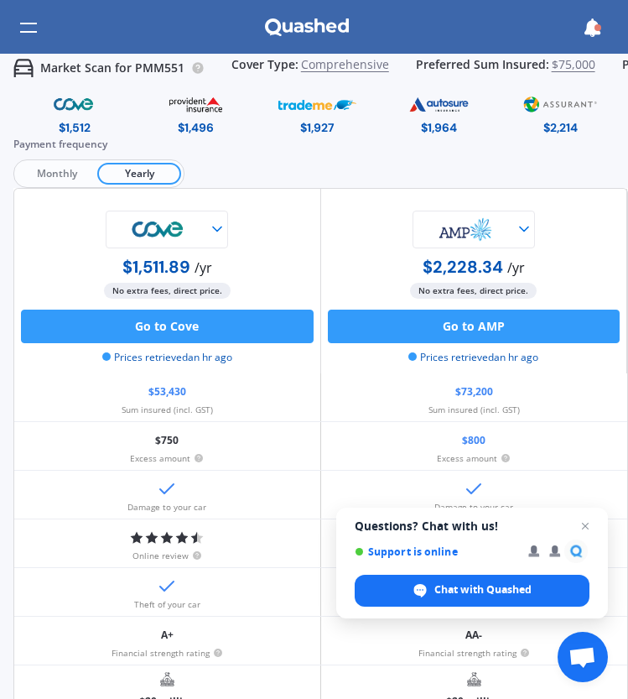
click at [517, 229] on icon at bounding box center [524, 229] width 17 height 17
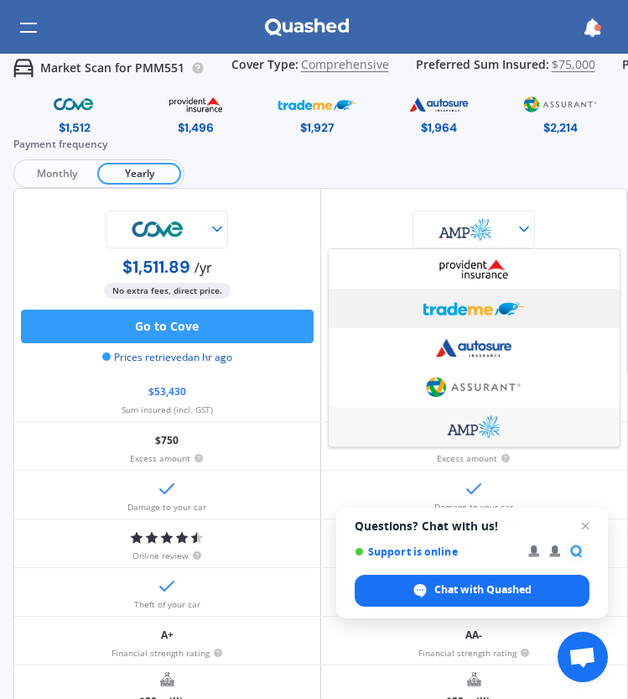
click at [494, 303] on img at bounding box center [474, 308] width 101 height 38
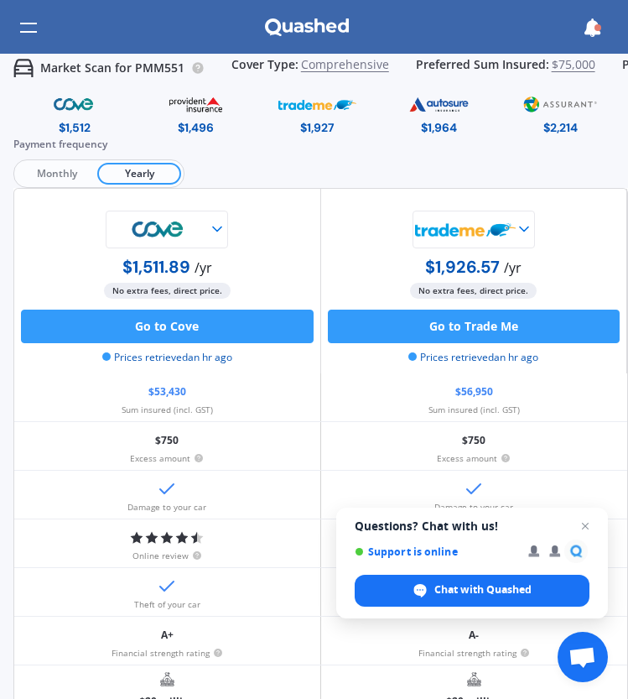
click at [516, 229] on icon at bounding box center [524, 229] width 17 height 17
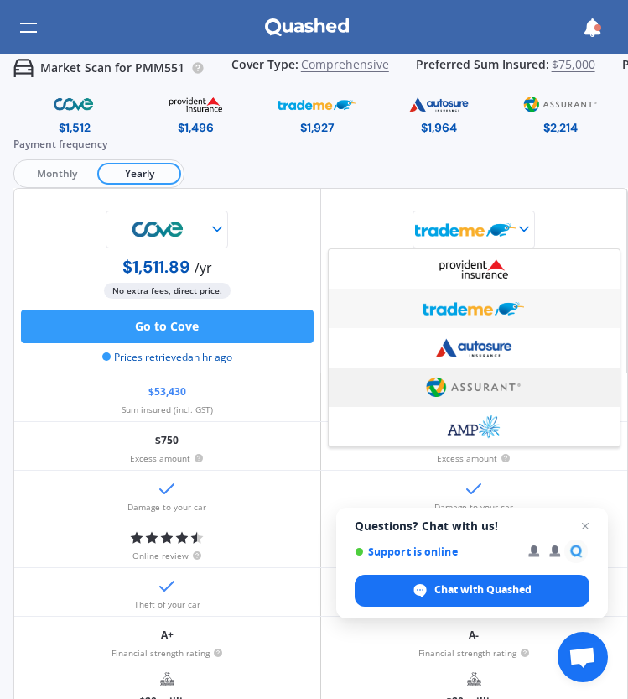
click at [479, 391] on img at bounding box center [474, 387] width 101 height 38
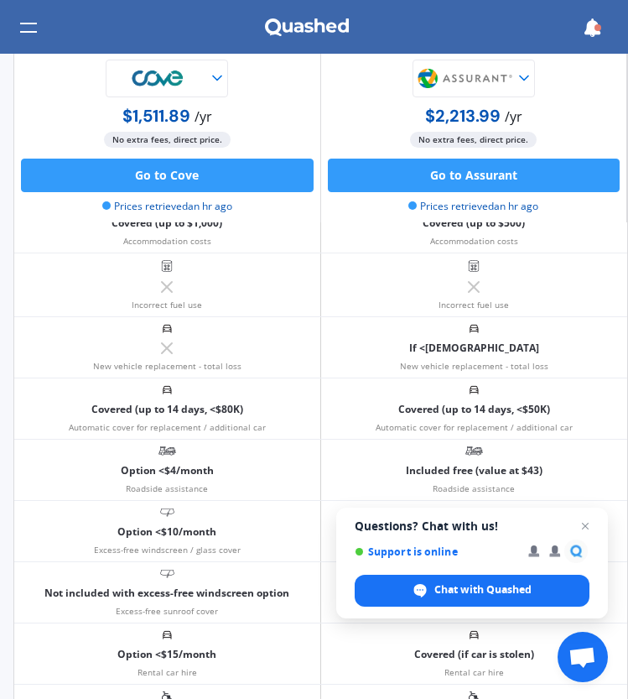
scroll to position [1007, 0]
